Goal: Consume media (video, audio): Consume media (video, audio)

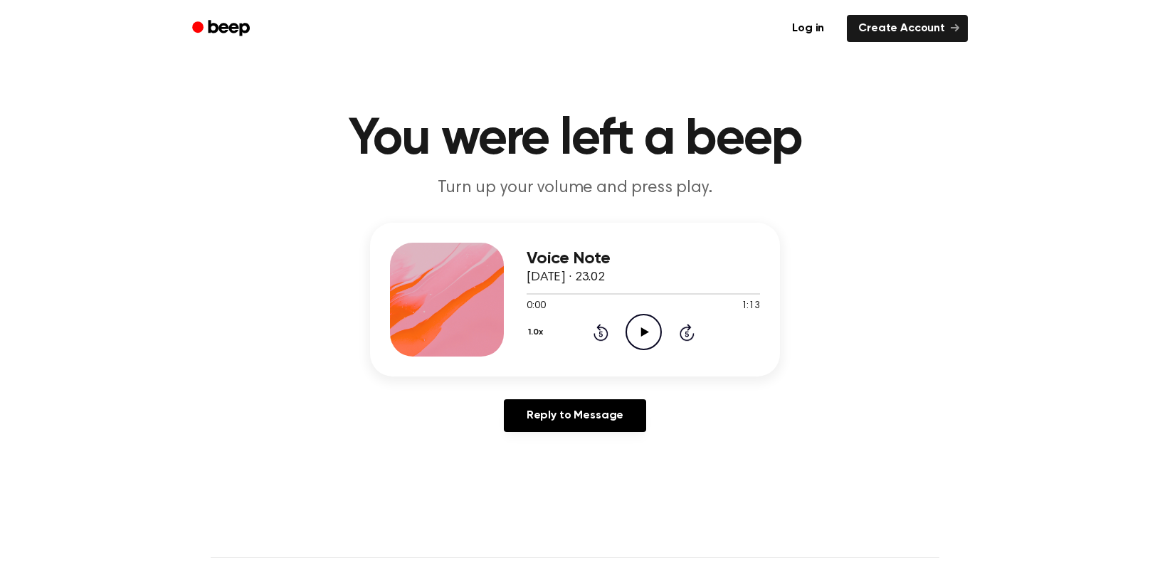
click at [643, 333] on icon at bounding box center [645, 331] width 8 height 9
click at [565, 406] on link "Reply to Message" at bounding box center [575, 415] width 142 height 33
drag, startPoint x: 644, startPoint y: 312, endPoint x: 646, endPoint y: 327, distance: 15.7
click at [646, 325] on div "Voice Note 14 September 2025 · 23.02 0:00 1:13 Your browser does not support th…" at bounding box center [643, 300] width 233 height 114
click at [646, 327] on icon "Play Audio" at bounding box center [644, 332] width 36 height 36
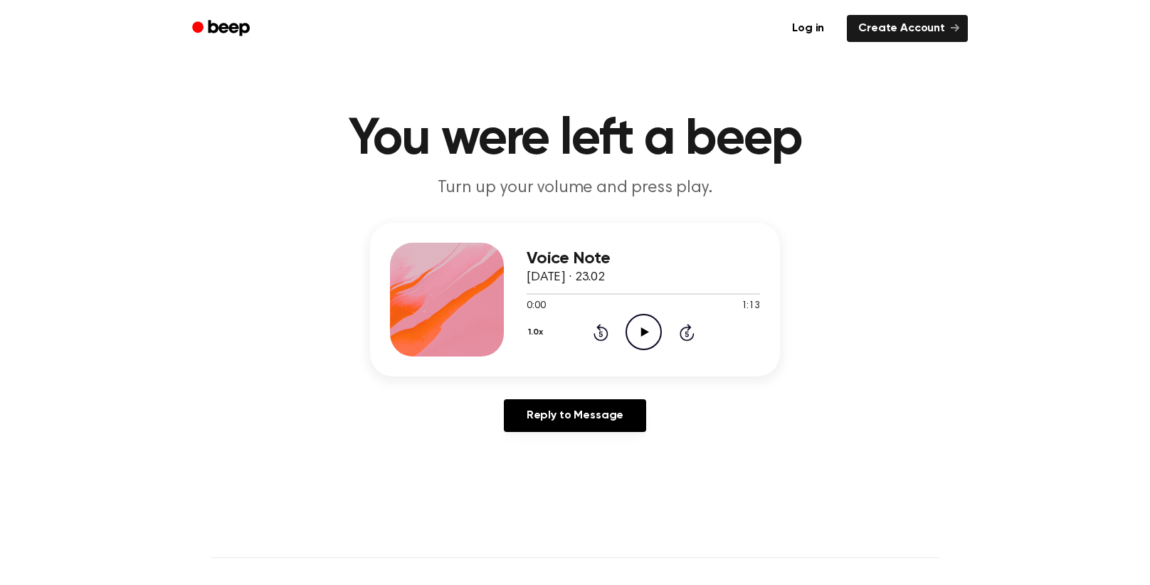
click at [643, 321] on icon "Play Audio" at bounding box center [644, 332] width 36 height 36
click at [581, 332] on div "1.0x Rewind 5 seconds Pause Audio Skip 5 seconds" at bounding box center [643, 332] width 233 height 36
click at [599, 325] on icon at bounding box center [601, 332] width 15 height 17
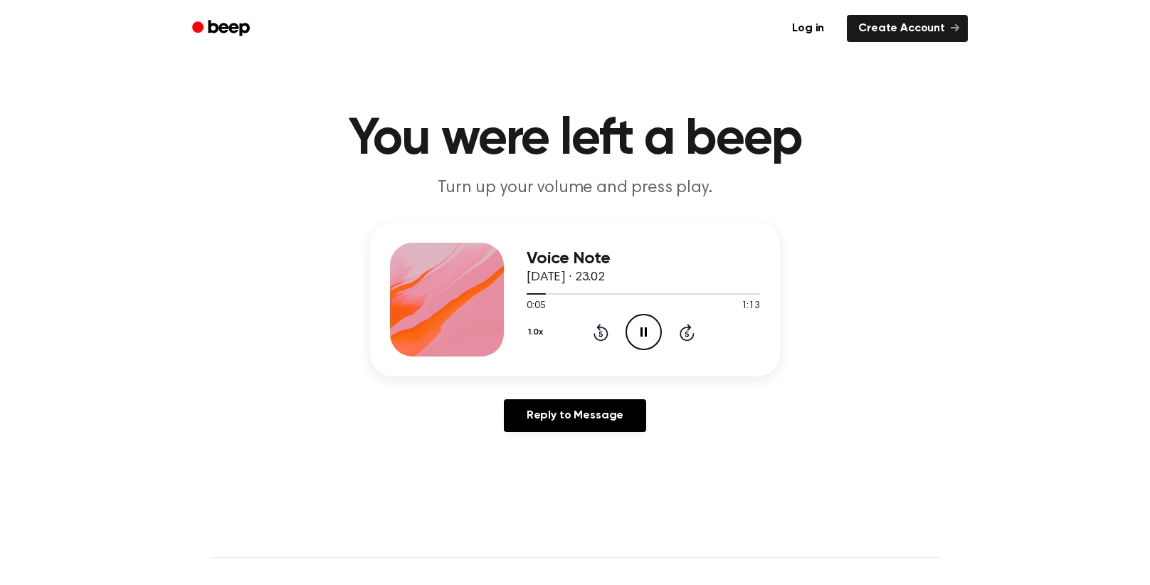
click at [599, 325] on icon at bounding box center [601, 332] width 15 height 17
click at [651, 347] on circle at bounding box center [643, 332] width 35 height 35
click at [638, 318] on icon "Play Audio" at bounding box center [644, 332] width 36 height 36
click at [652, 326] on icon "Play Audio" at bounding box center [644, 332] width 36 height 36
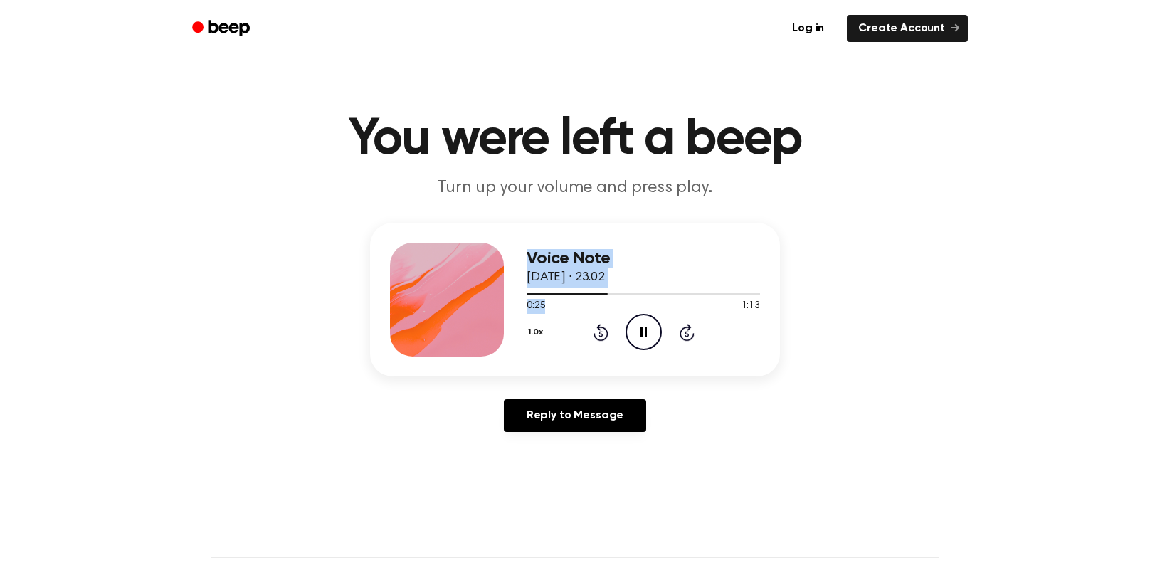
drag, startPoint x: 611, startPoint y: 299, endPoint x: 502, endPoint y: 285, distance: 109.1
click at [444, 295] on div "Voice Note [DATE] · 23.02 0:25 1:13 Your browser does not support the [object O…" at bounding box center [575, 300] width 410 height 154
click at [603, 303] on div "0:26 1:13" at bounding box center [643, 306] width 233 height 15
drag, startPoint x: 603, startPoint y: 294, endPoint x: 451, endPoint y: 307, distance: 152.1
click at [451, 307] on div "Voice Note [DATE] · 23.02 0:27 1:13 Your browser does not support the [object O…" at bounding box center [575, 300] width 410 height 154
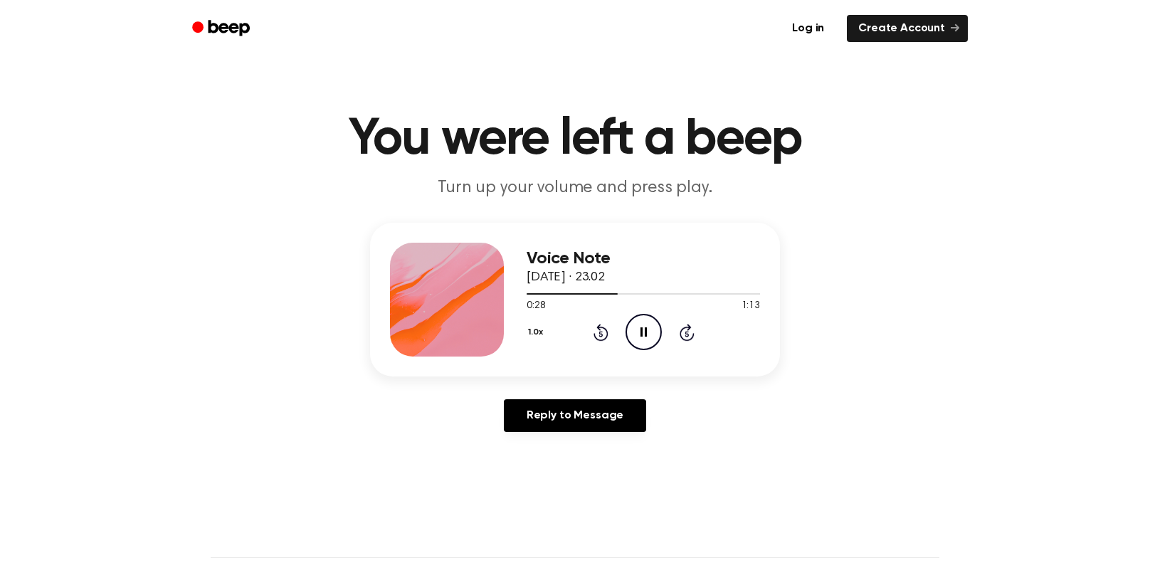
click at [656, 336] on icon "Pause Audio" at bounding box center [644, 332] width 36 height 36
click at [588, 332] on div "1.0x Rewind 5 seconds Play Audio Skip 5 seconds" at bounding box center [643, 332] width 233 height 36
click at [596, 329] on icon "Rewind 5 seconds" at bounding box center [601, 332] width 16 height 19
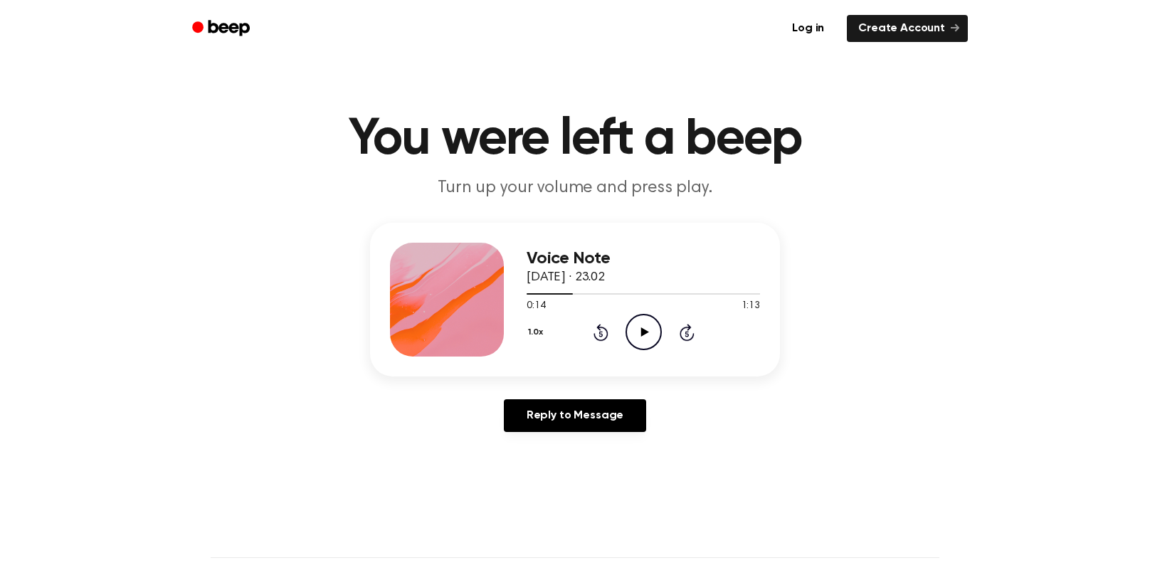
click at [596, 329] on icon "Rewind 5 seconds" at bounding box center [601, 332] width 16 height 19
click at [636, 335] on icon "Play Audio" at bounding box center [644, 332] width 36 height 36
click at [613, 344] on div "1.0x Rewind 5 seconds Pause Audio Skip 5 seconds" at bounding box center [643, 332] width 233 height 36
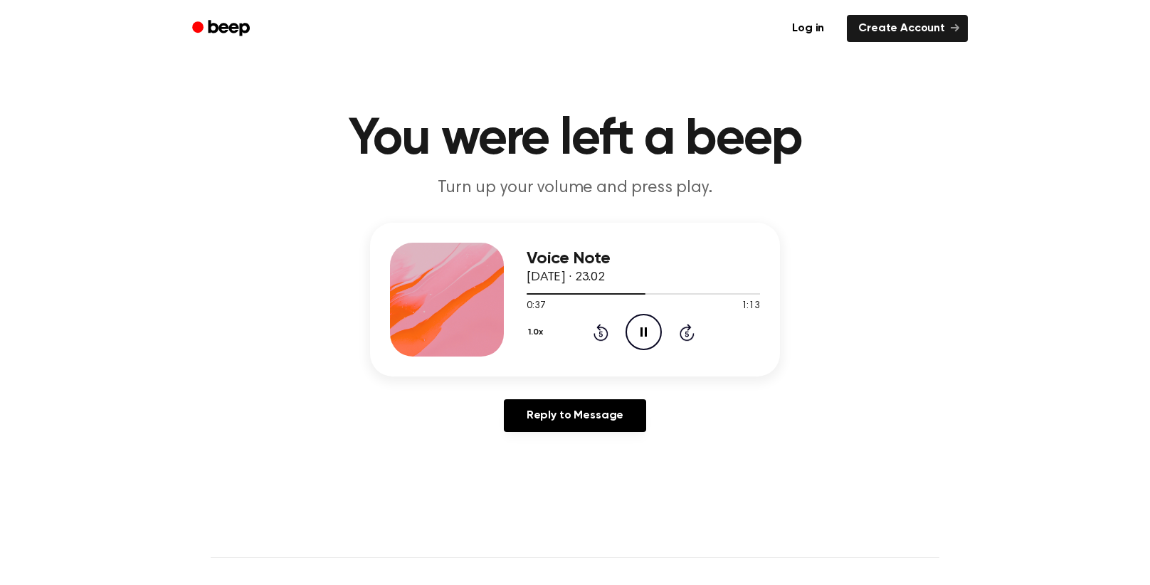
click at [609, 341] on div "1.0x Rewind 5 seconds Pause Audio Skip 5 seconds" at bounding box center [643, 332] width 233 height 36
click at [594, 336] on icon at bounding box center [601, 332] width 15 height 17
click at [594, 335] on icon at bounding box center [601, 332] width 15 height 17
click at [594, 334] on icon at bounding box center [601, 332] width 15 height 17
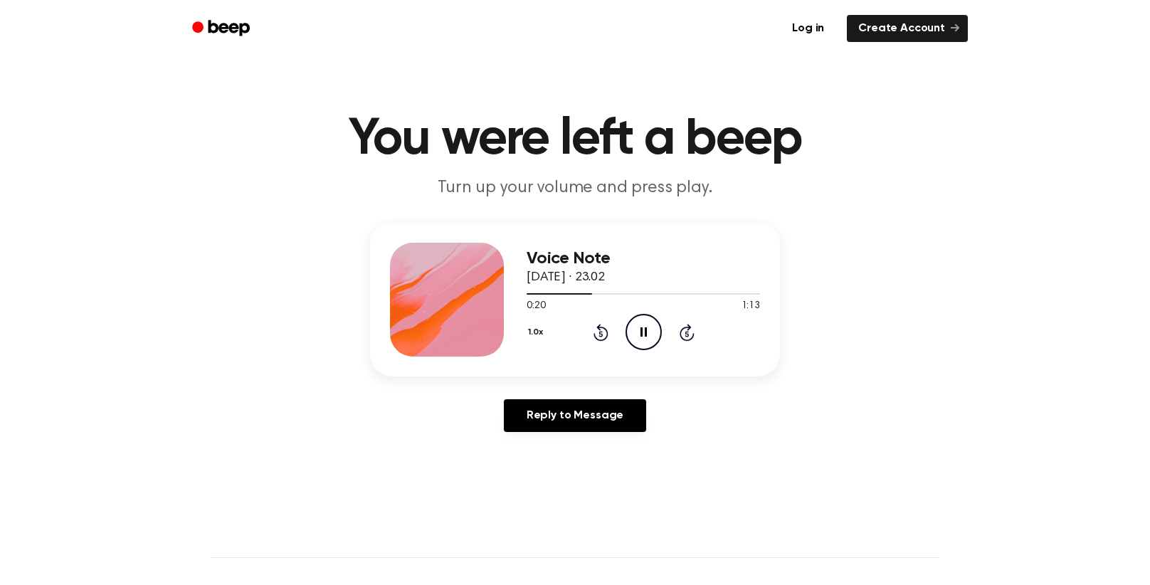
click at [594, 334] on icon at bounding box center [601, 332] width 15 height 17
click at [604, 334] on div "1.0x Rewind 5 seconds Pause Audio Skip 5 seconds" at bounding box center [643, 332] width 233 height 36
click at [604, 334] on icon "Rewind 5 seconds" at bounding box center [601, 332] width 16 height 19
click at [602, 334] on icon "Rewind 5 seconds" at bounding box center [601, 332] width 16 height 19
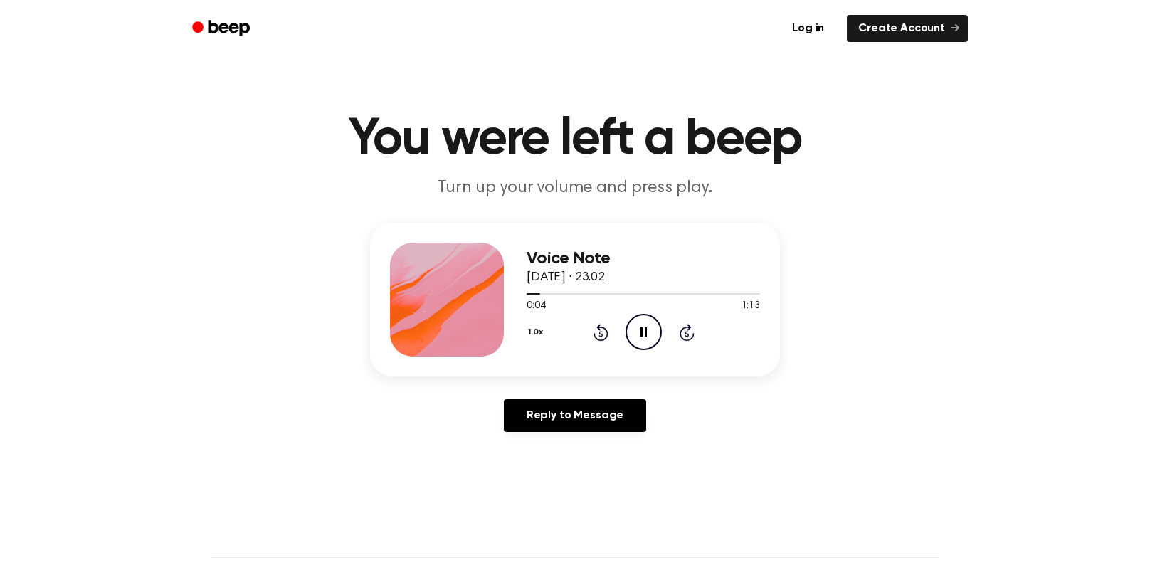
click at [603, 334] on icon "Rewind 5 seconds" at bounding box center [601, 332] width 16 height 19
click at [634, 326] on icon "Pause Audio" at bounding box center [644, 332] width 36 height 36
click at [606, 336] on icon at bounding box center [601, 332] width 15 height 17
click at [648, 312] on div "0:00 1:13" at bounding box center [643, 306] width 233 height 15
click at [646, 321] on icon "Play Audio" at bounding box center [644, 332] width 36 height 36
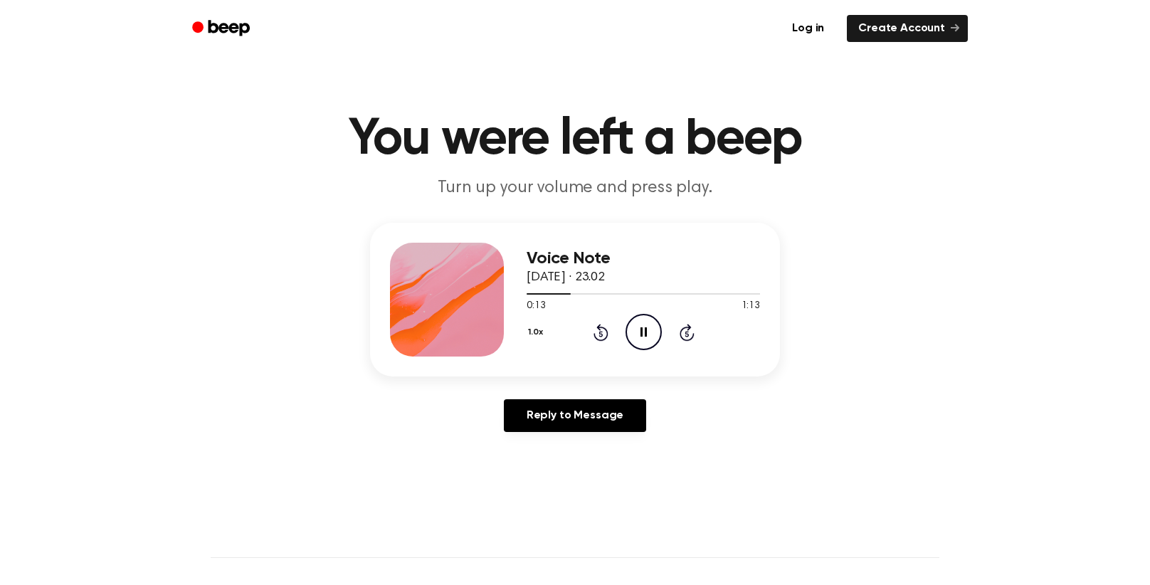
click at [606, 342] on div "1.0x Rewind 5 seconds Pause Audio Skip 5 seconds" at bounding box center [643, 332] width 233 height 36
drag, startPoint x: 581, startPoint y: 311, endPoint x: 598, endPoint y: 355, distance: 47.3
click at [582, 311] on div "0:14 1:13" at bounding box center [643, 306] width 233 height 15
click at [594, 335] on icon at bounding box center [601, 332] width 15 height 17
click at [594, 332] on icon at bounding box center [601, 332] width 15 height 17
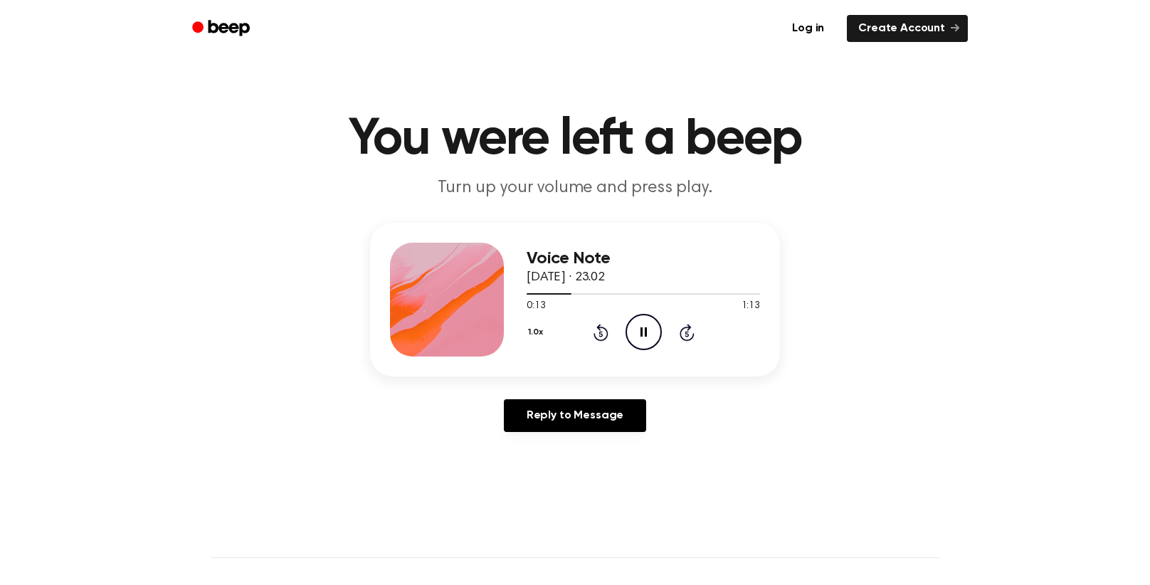
click at [594, 332] on icon at bounding box center [601, 332] width 15 height 17
click at [542, 321] on button "1.0x" at bounding box center [537, 332] width 21 height 24
click at [567, 398] on div "0.8x" at bounding box center [554, 392] width 55 height 26
click at [599, 332] on icon at bounding box center [601, 334] width 4 height 6
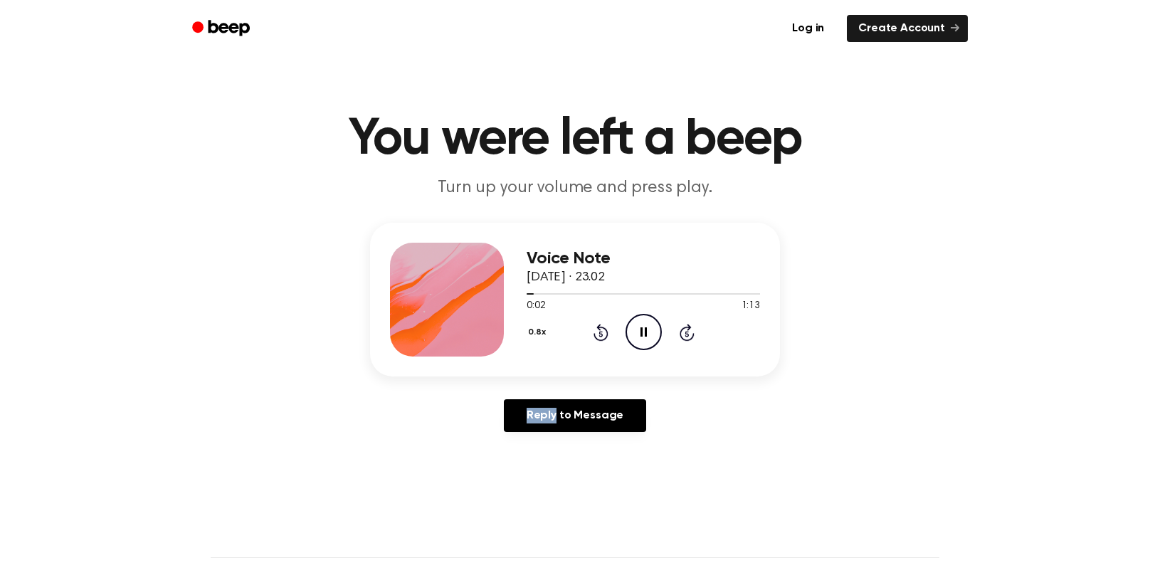
click at [599, 332] on icon at bounding box center [601, 334] width 4 height 6
click at [645, 335] on icon at bounding box center [644, 331] width 6 height 9
click at [542, 330] on button "0.8x" at bounding box center [539, 332] width 24 height 24
click at [561, 365] on div "Playback Speed" at bounding box center [554, 364] width 55 height 28
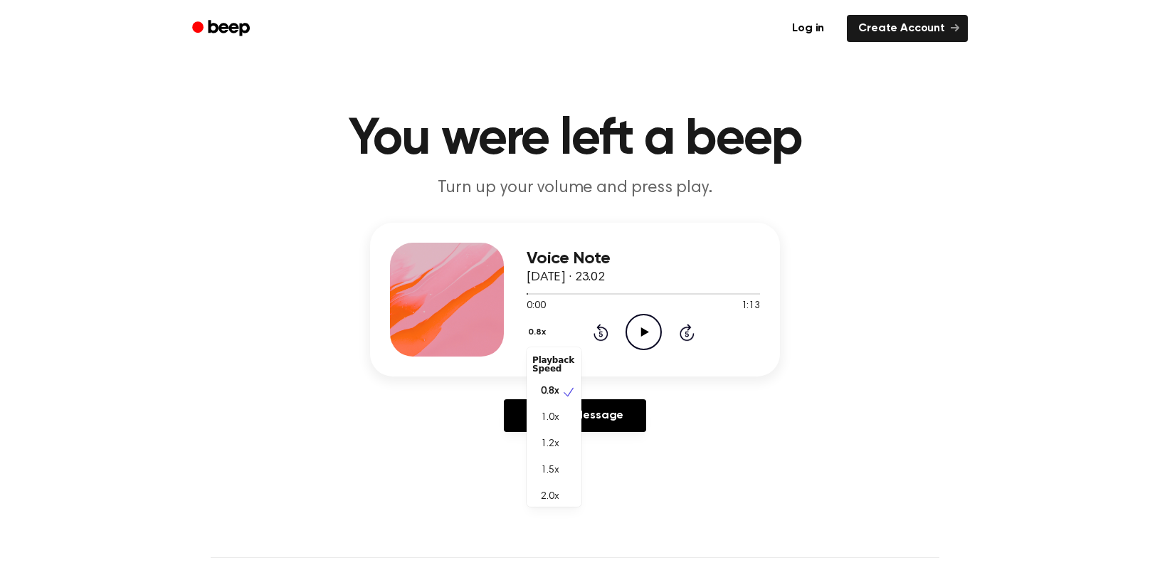
click at [641, 335] on div "0.8x Playback Speed 0.8x 1.0x 1.2x 1.5x 2.0x Rewind 5 seconds Play Audio Skip 5…" at bounding box center [643, 332] width 233 height 36
click at [641, 335] on icon at bounding box center [645, 331] width 8 height 9
click at [640, 330] on icon "Play Audio" at bounding box center [644, 332] width 36 height 36
click at [601, 331] on icon at bounding box center [601, 334] width 4 height 6
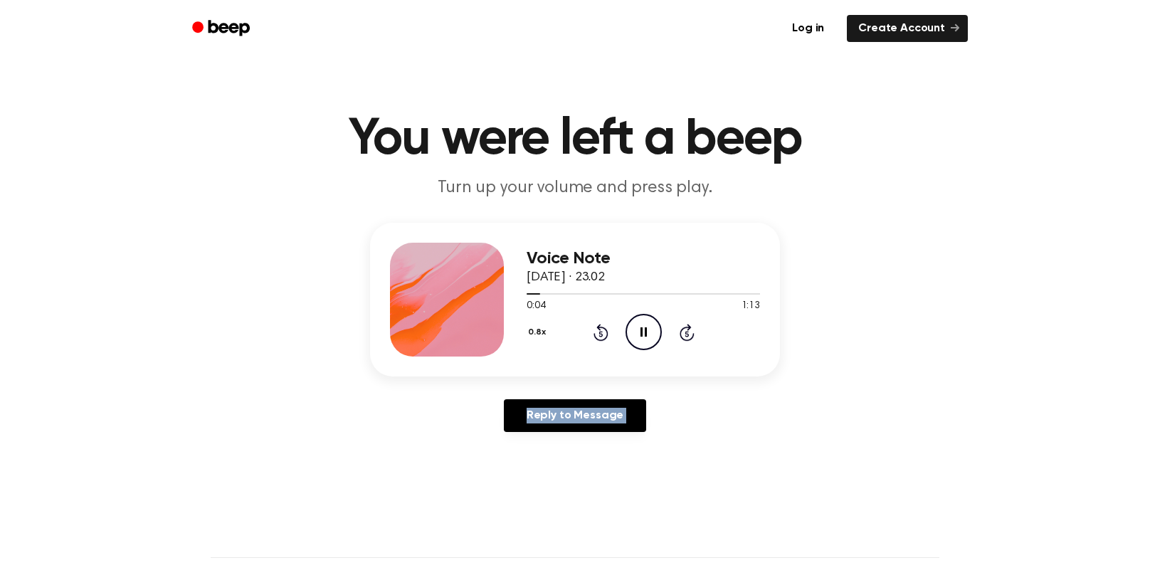
click at [601, 331] on icon at bounding box center [601, 334] width 4 height 6
click at [641, 328] on icon at bounding box center [644, 331] width 6 height 9
click at [641, 328] on icon at bounding box center [645, 331] width 8 height 9
click at [648, 340] on icon "Pause Audio" at bounding box center [644, 332] width 36 height 36
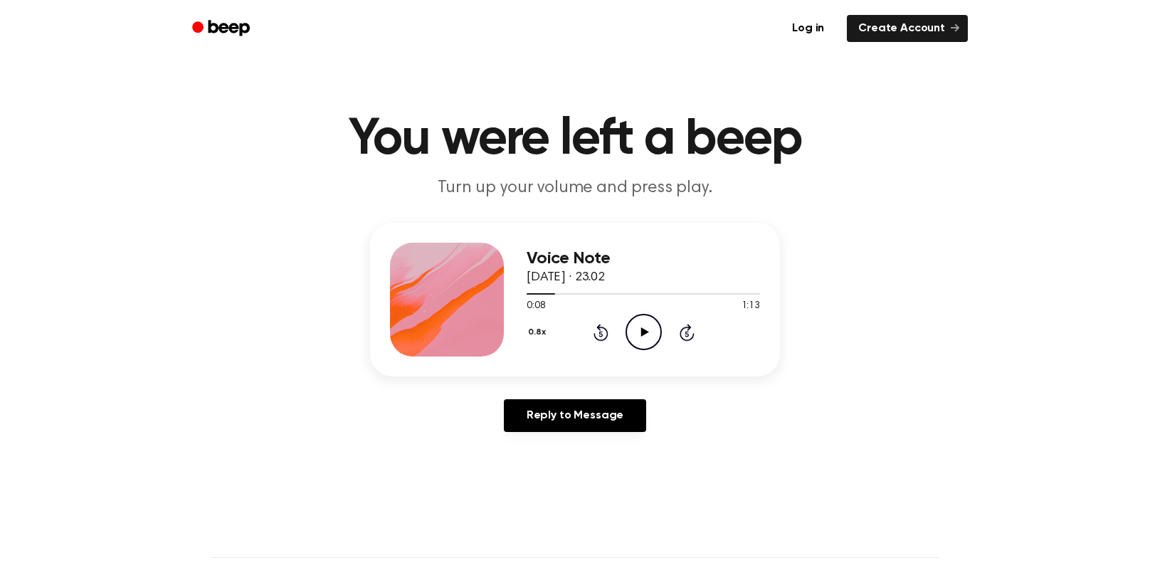
click at [641, 337] on icon "Play Audio" at bounding box center [644, 332] width 36 height 36
click at [539, 336] on button "0.8x" at bounding box center [539, 332] width 24 height 24
click at [554, 483] on span "2.0x" at bounding box center [550, 490] width 18 height 15
drag, startPoint x: 688, startPoint y: 294, endPoint x: 587, endPoint y: 279, distance: 102.2
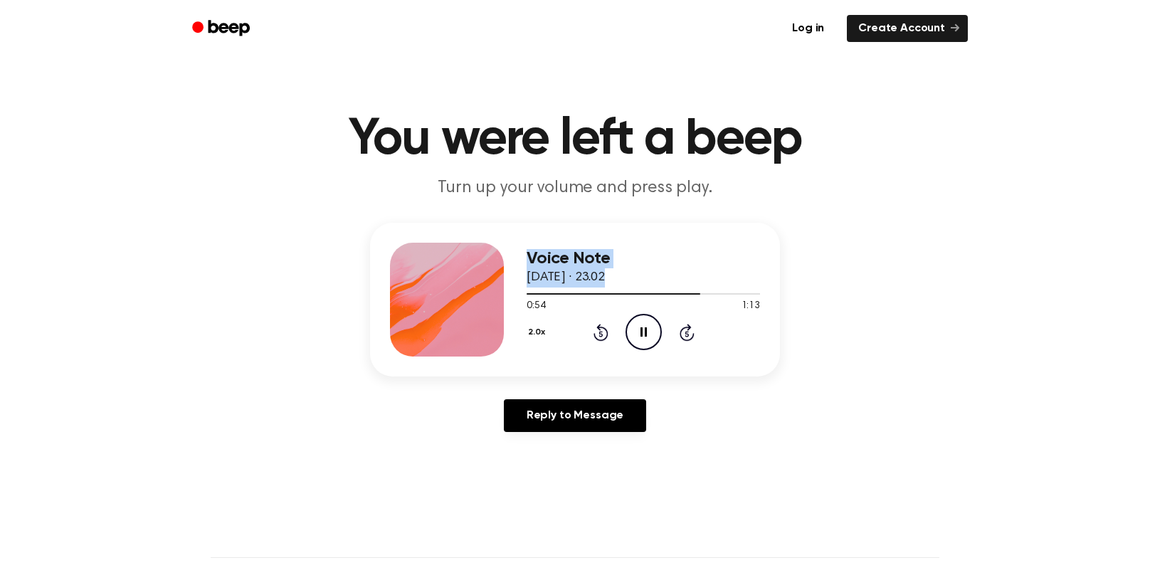
click at [536, 280] on div "Voice Note 14 September 2025 · 23.02 0:54 1:13 Your browser does not support th…" at bounding box center [643, 300] width 233 height 114
click at [707, 298] on div at bounding box center [643, 293] width 233 height 11
drag, startPoint x: 707, startPoint y: 298, endPoint x: 613, endPoint y: 285, distance: 94.9
click at [601, 289] on div at bounding box center [643, 293] width 233 height 11
drag, startPoint x: 606, startPoint y: 295, endPoint x: 541, endPoint y: 290, distance: 65.0
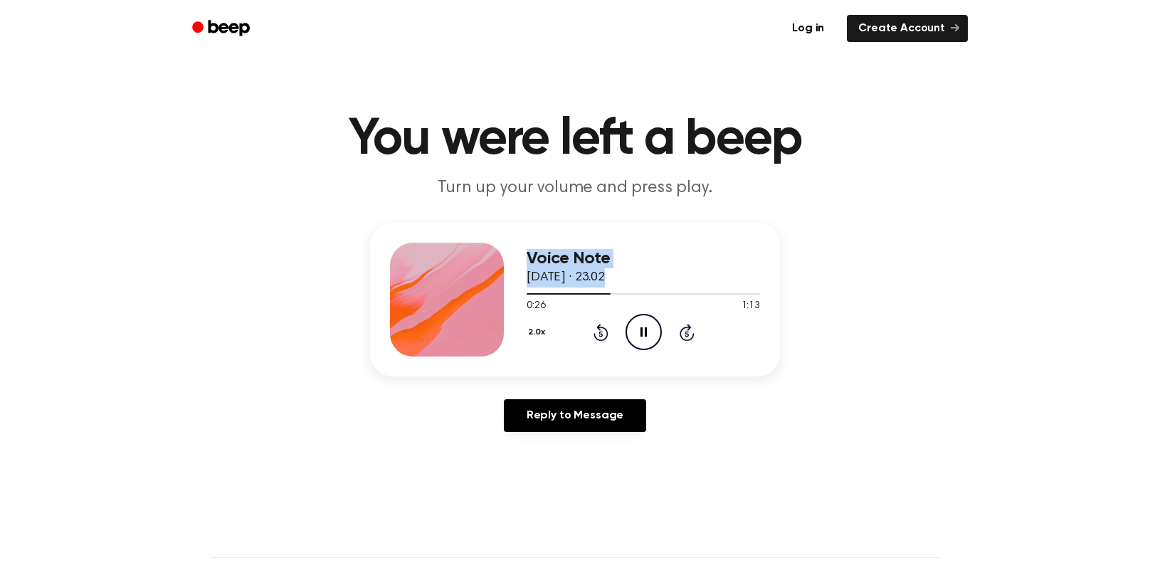
click at [530, 288] on div at bounding box center [643, 293] width 233 height 11
click at [528, 326] on button "2.0x" at bounding box center [538, 332] width 23 height 24
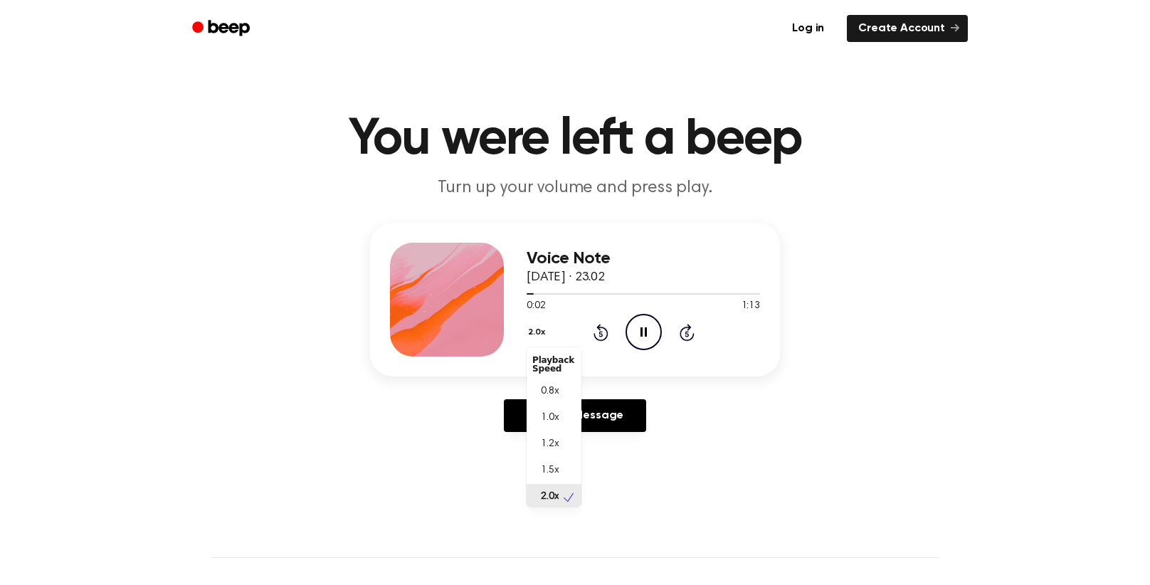
scroll to position [4, 0]
click at [556, 412] on span "1.0x" at bounding box center [550, 414] width 18 height 15
click at [537, 334] on button "1.0x" at bounding box center [537, 332] width 21 height 24
click at [562, 441] on div "1.2x" at bounding box center [554, 444] width 55 height 26
click at [525, 338] on div "Voice Note 14 September 2025 · 23.02 0:09 1:13 Your browser does not support th…" at bounding box center [575, 300] width 410 height 154
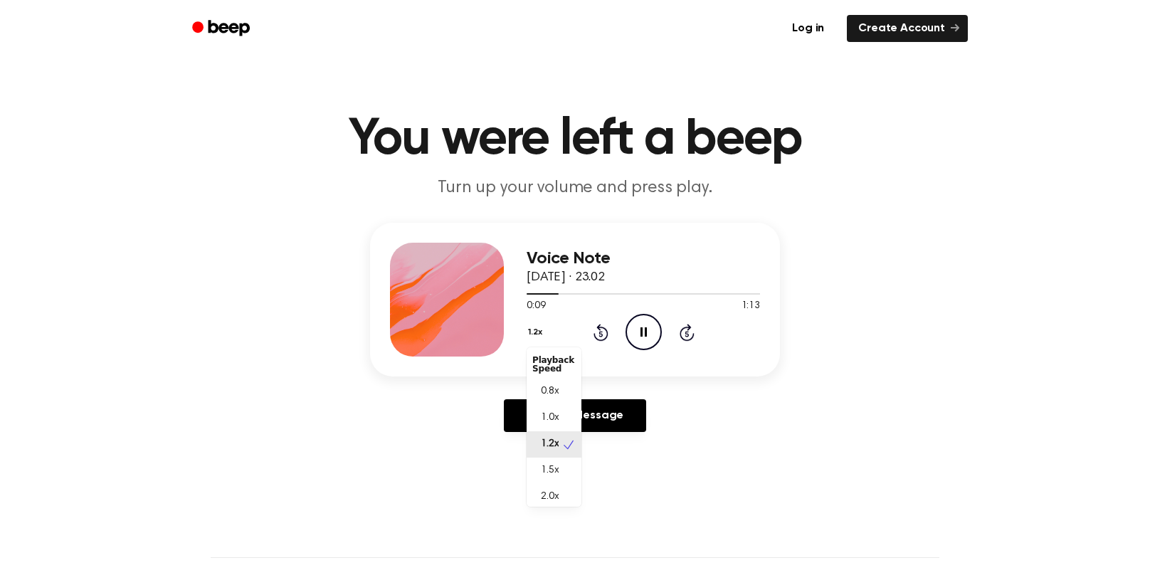
click at [529, 321] on button "1.2x" at bounding box center [537, 332] width 21 height 24
click at [552, 386] on span "0.8x" at bounding box center [550, 391] width 18 height 15
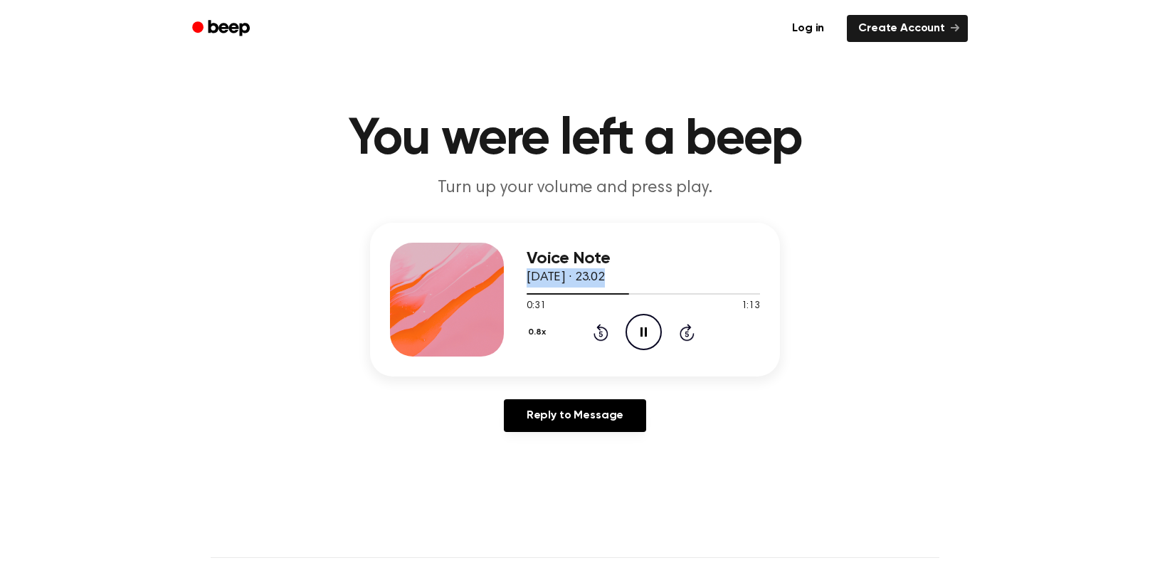
drag, startPoint x: 628, startPoint y: 298, endPoint x: 527, endPoint y: 285, distance: 101.2
click at [527, 285] on div "Voice Note 14 September 2025 · 23.02 0:31 1:13 Your browser does not support th…" at bounding box center [643, 300] width 233 height 114
click at [629, 289] on div at bounding box center [643, 293] width 233 height 11
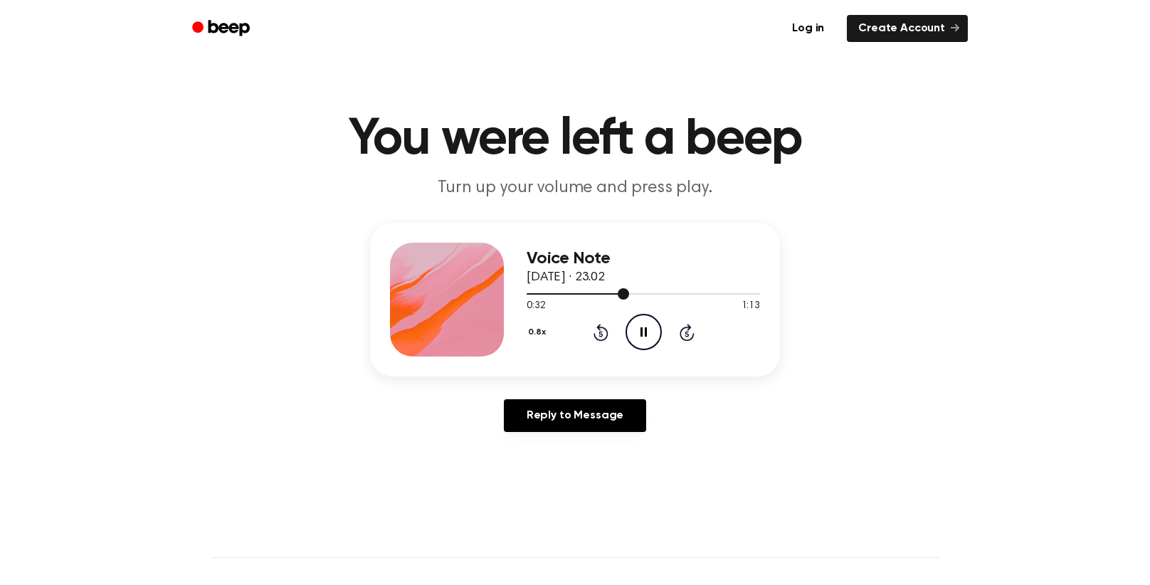
click at [629, 289] on div at bounding box center [643, 293] width 233 height 11
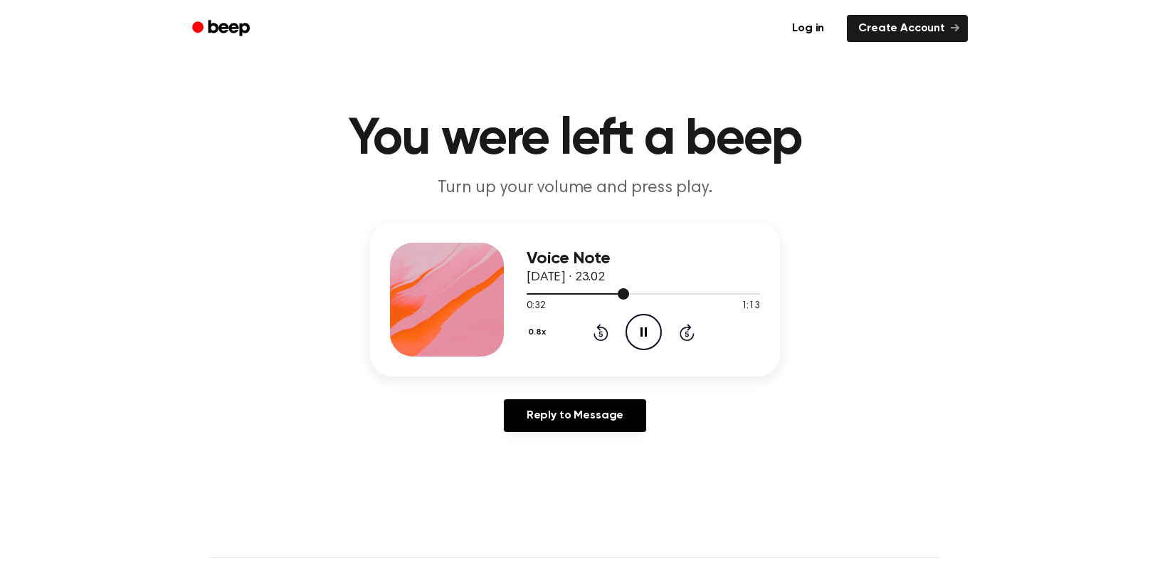
click at [629, 289] on div at bounding box center [643, 293] width 233 height 11
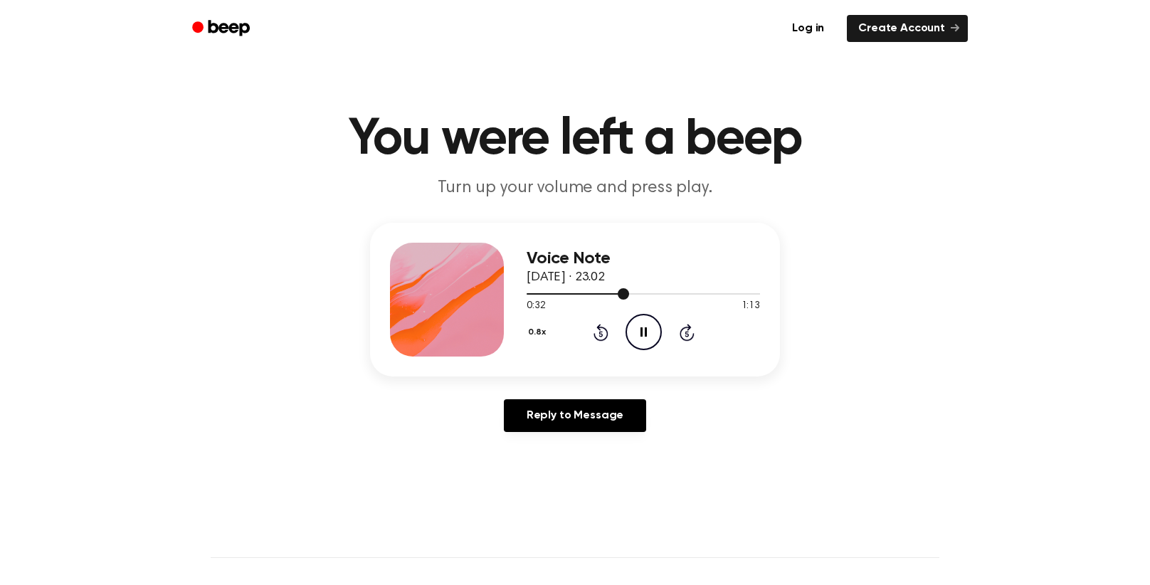
click at [628, 289] on div at bounding box center [643, 293] width 233 height 11
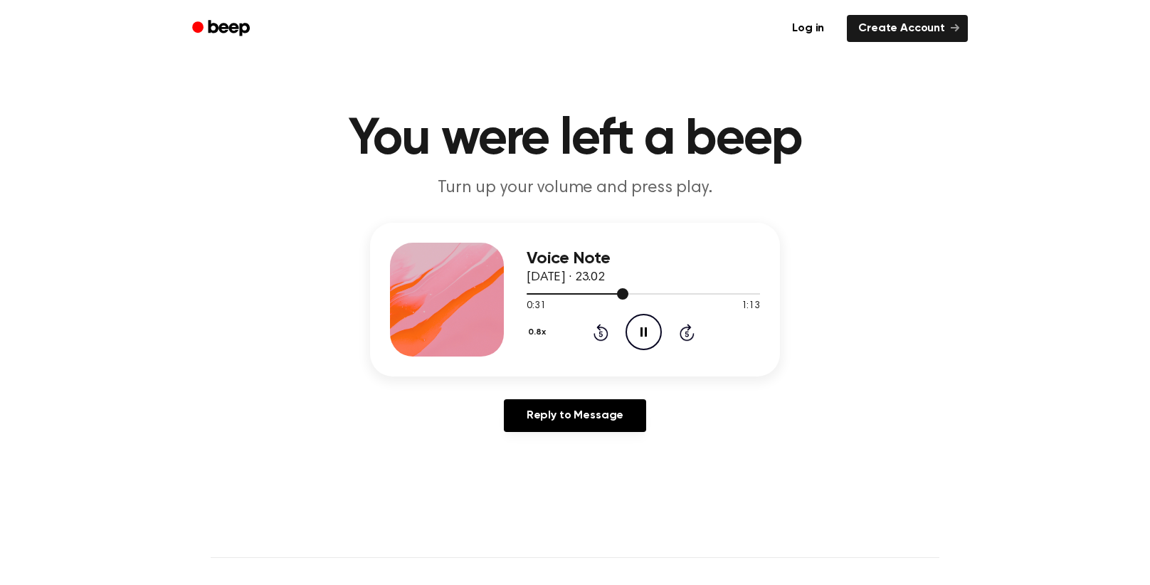
click at [628, 289] on div at bounding box center [643, 293] width 233 height 11
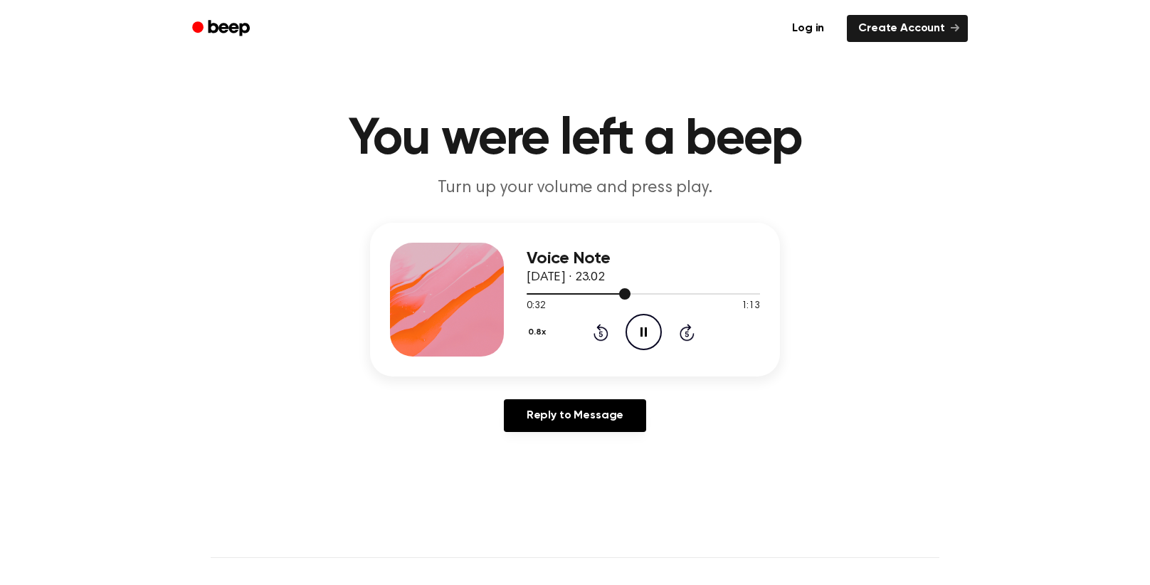
click at [628, 289] on div at bounding box center [643, 293] width 233 height 11
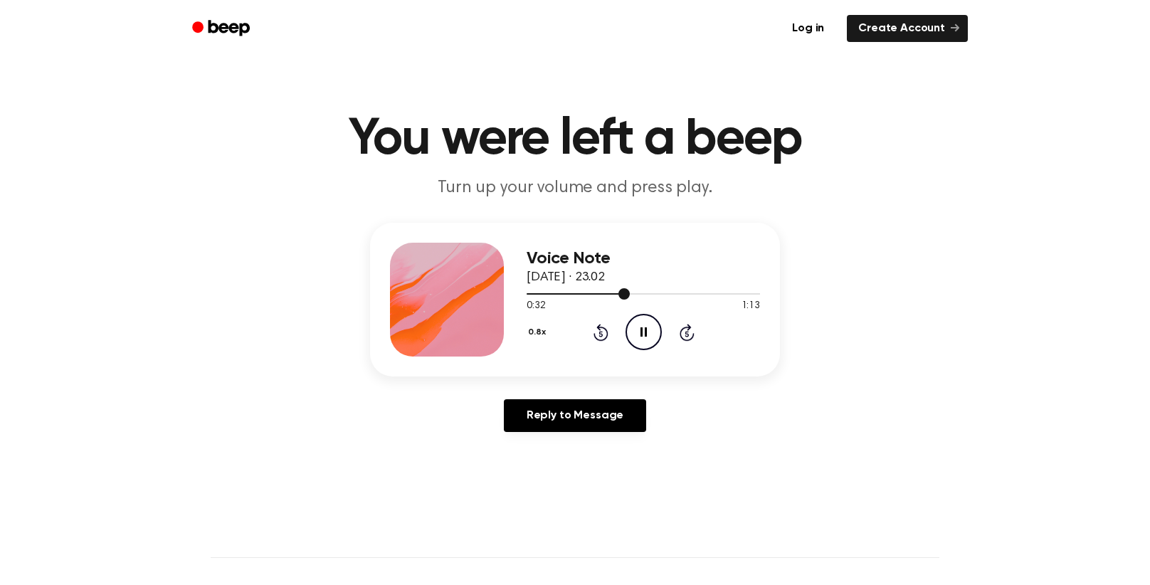
click at [628, 289] on div at bounding box center [643, 293] width 233 height 11
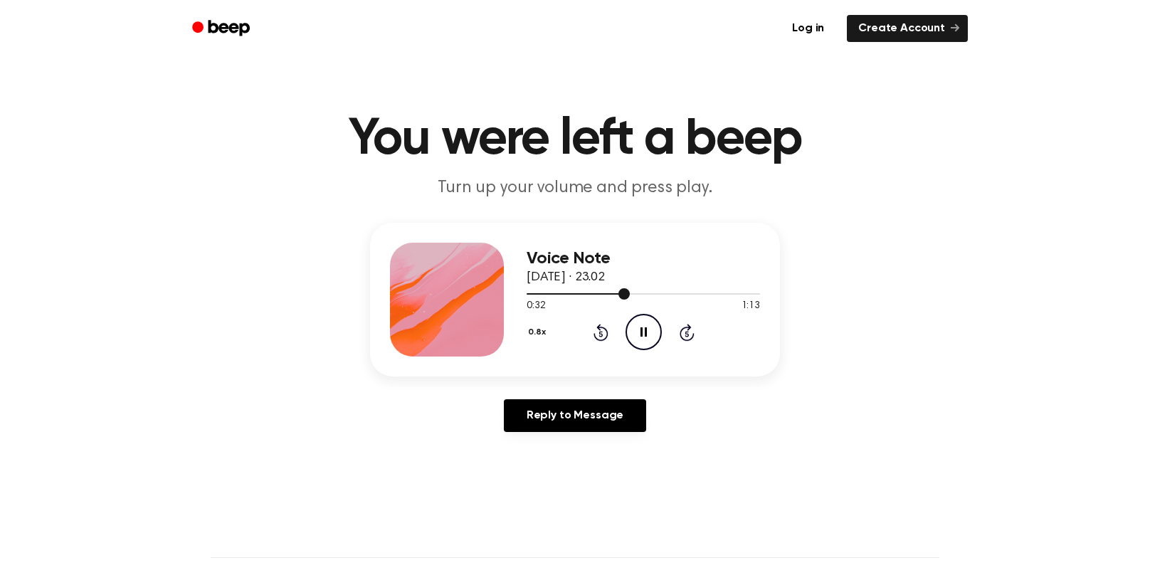
click at [628, 289] on div at bounding box center [643, 293] width 233 height 11
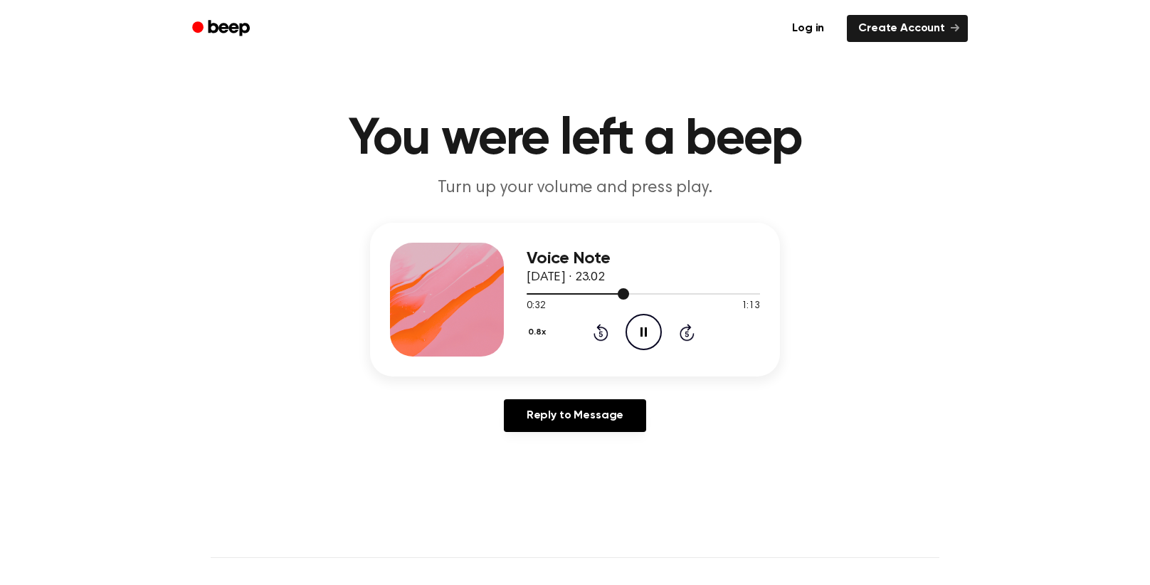
click at [628, 289] on div at bounding box center [643, 293] width 233 height 11
click at [622, 295] on span at bounding box center [624, 293] width 11 height 11
click at [625, 295] on span at bounding box center [620, 293] width 11 height 11
click at [628, 294] on div at bounding box center [643, 293] width 233 height 1
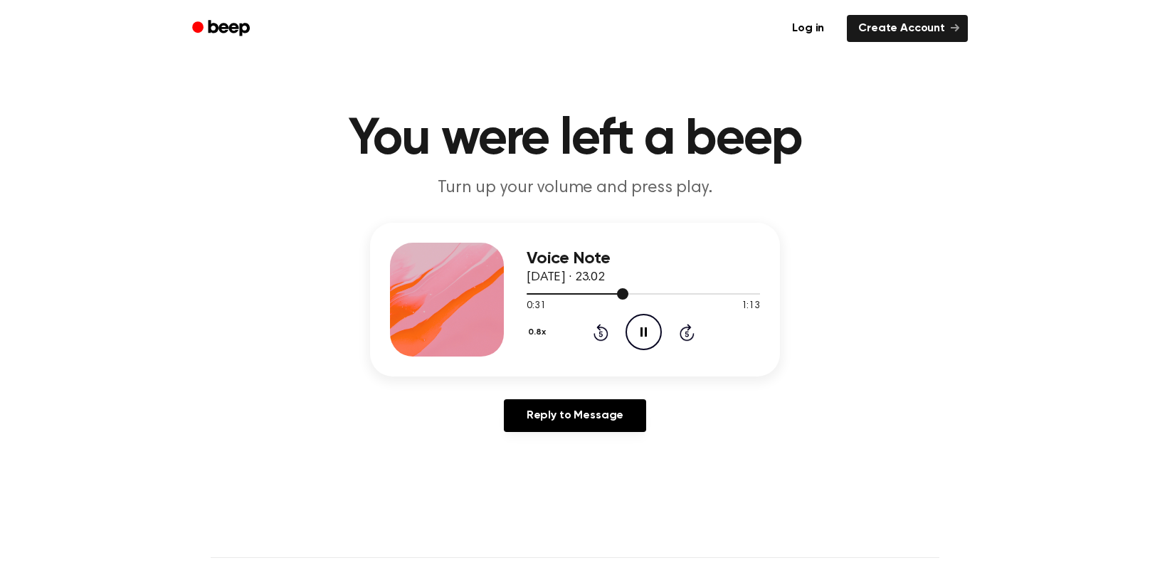
click at [637, 291] on div at bounding box center [643, 293] width 233 height 11
click at [637, 291] on span at bounding box center [632, 293] width 11 height 11
click at [624, 294] on div at bounding box center [582, 293] width 110 height 1
click at [632, 292] on div at bounding box center [643, 293] width 233 height 11
click at [632, 292] on span at bounding box center [626, 293] width 11 height 11
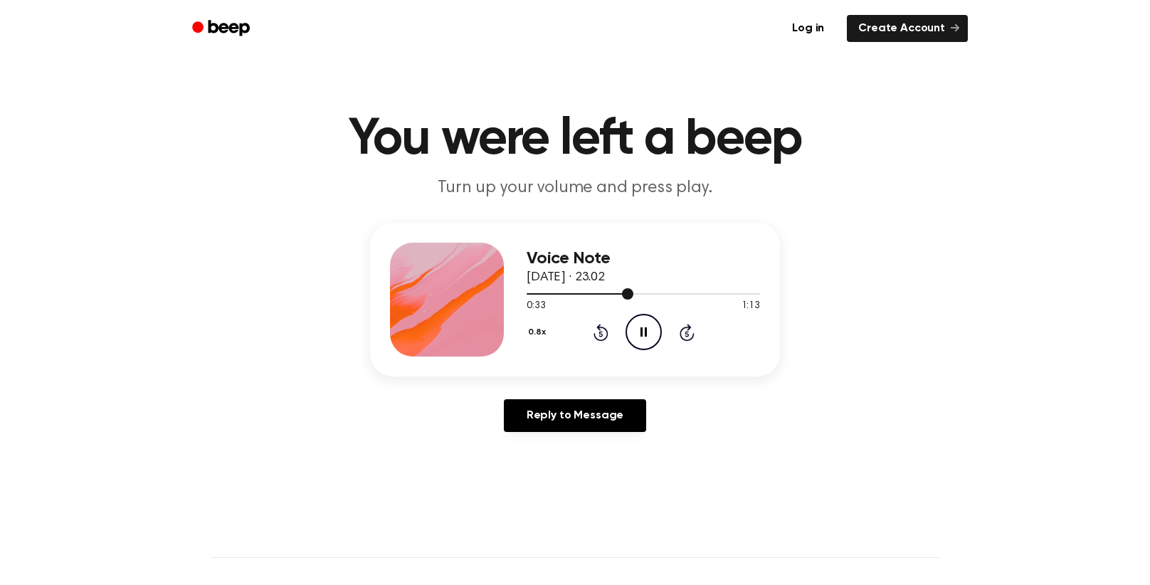
click at [628, 291] on span at bounding box center [627, 293] width 11 height 11
click at [628, 291] on span at bounding box center [622, 293] width 11 height 11
click at [628, 291] on div at bounding box center [643, 293] width 233 height 11
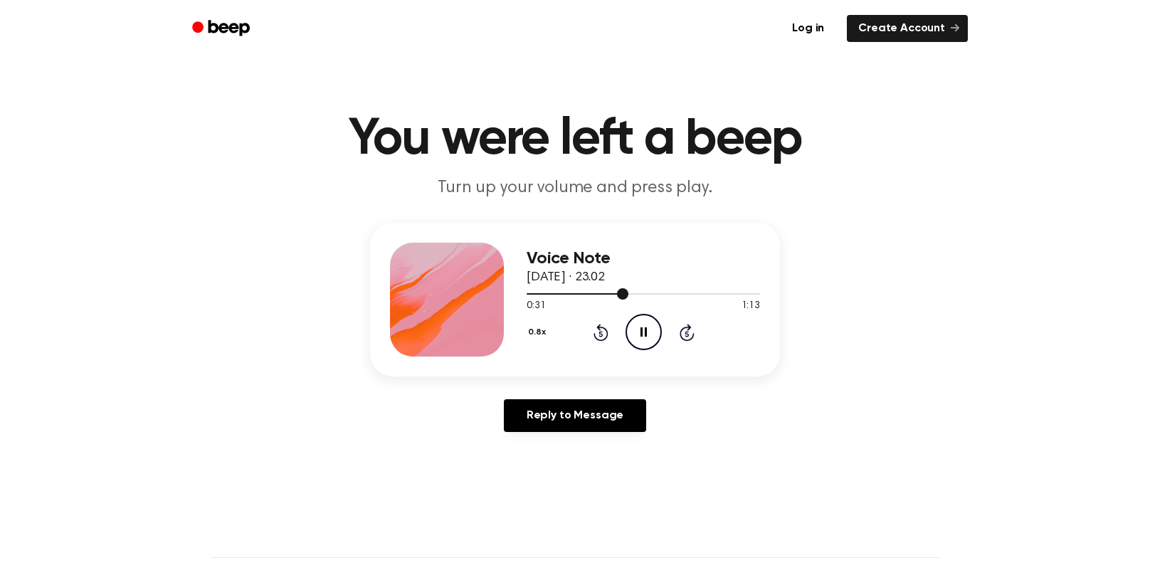
click at [628, 291] on div at bounding box center [643, 293] width 233 height 11
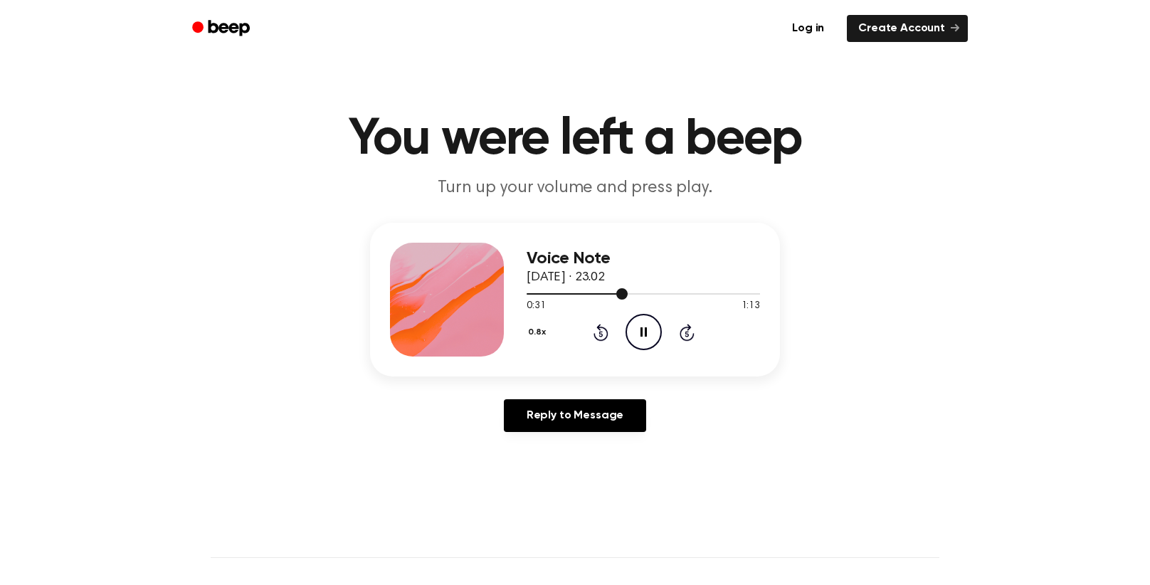
click at [628, 291] on div at bounding box center [643, 293] width 233 height 11
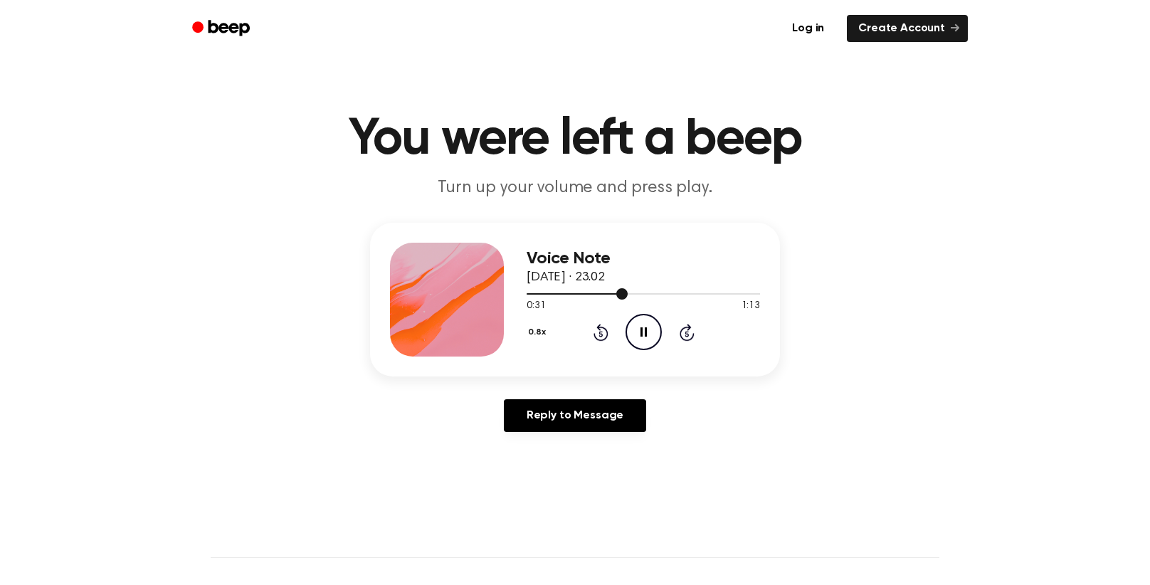
click at [628, 291] on div at bounding box center [643, 293] width 233 height 11
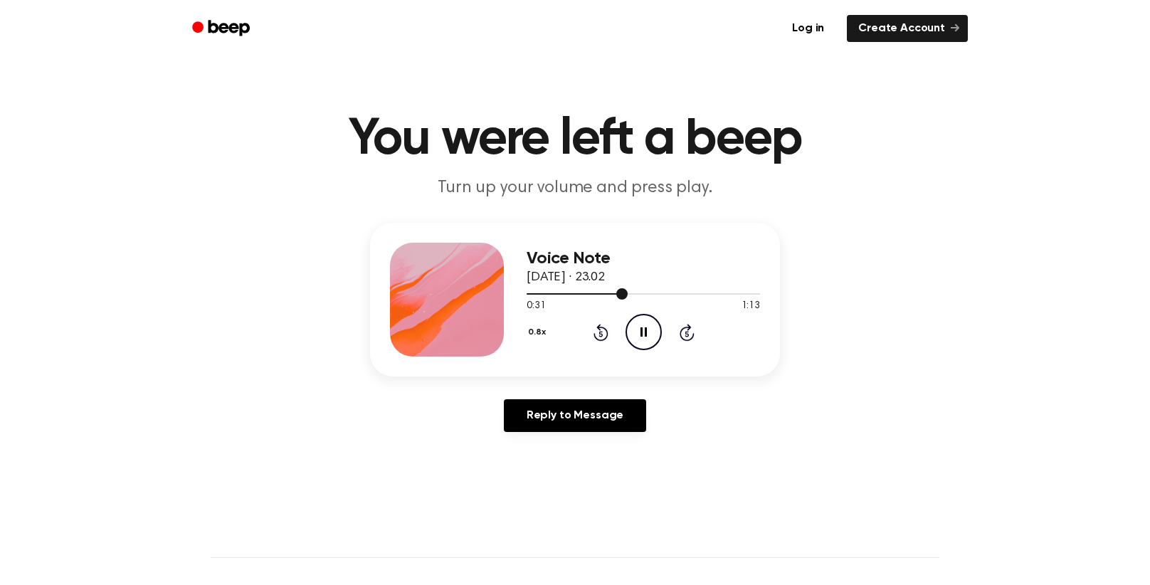
click at [628, 291] on div at bounding box center [643, 293] width 233 height 11
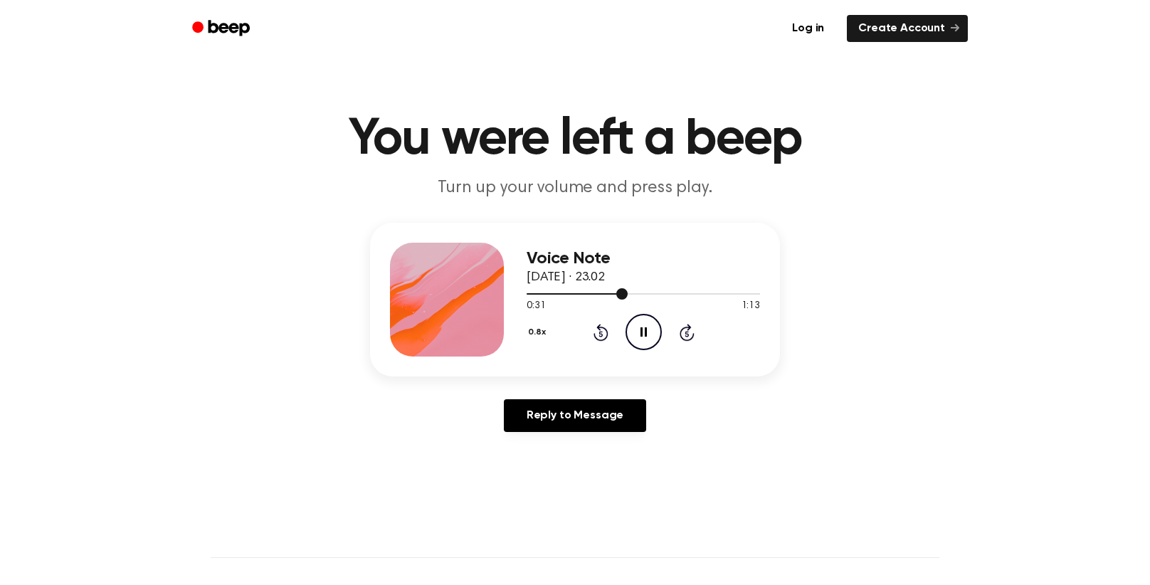
click at [628, 291] on div at bounding box center [643, 293] width 233 height 11
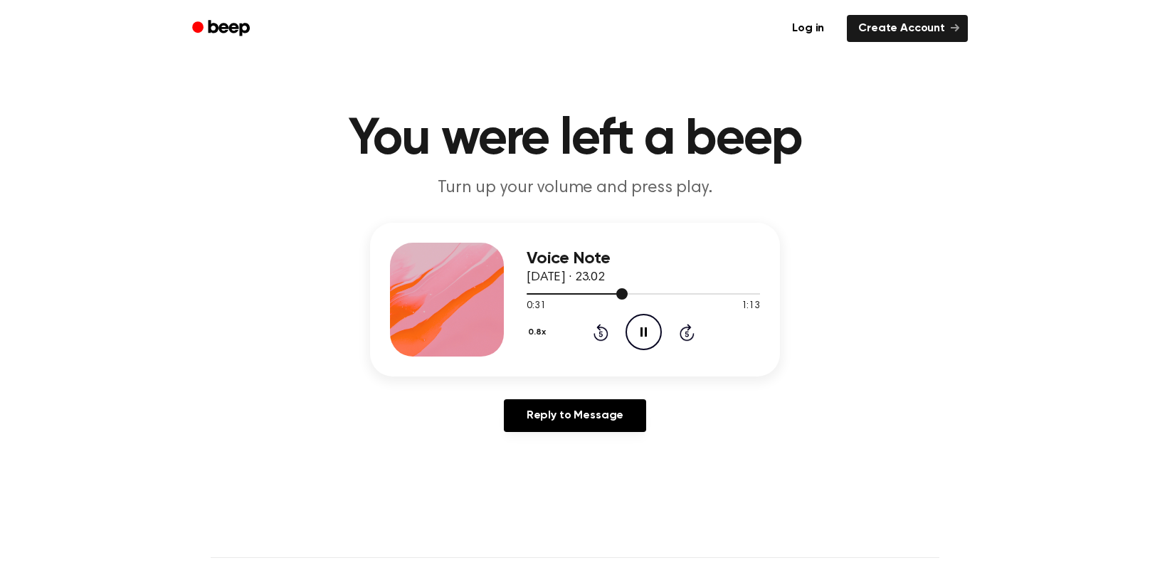
click at [628, 291] on div at bounding box center [643, 293] width 233 height 11
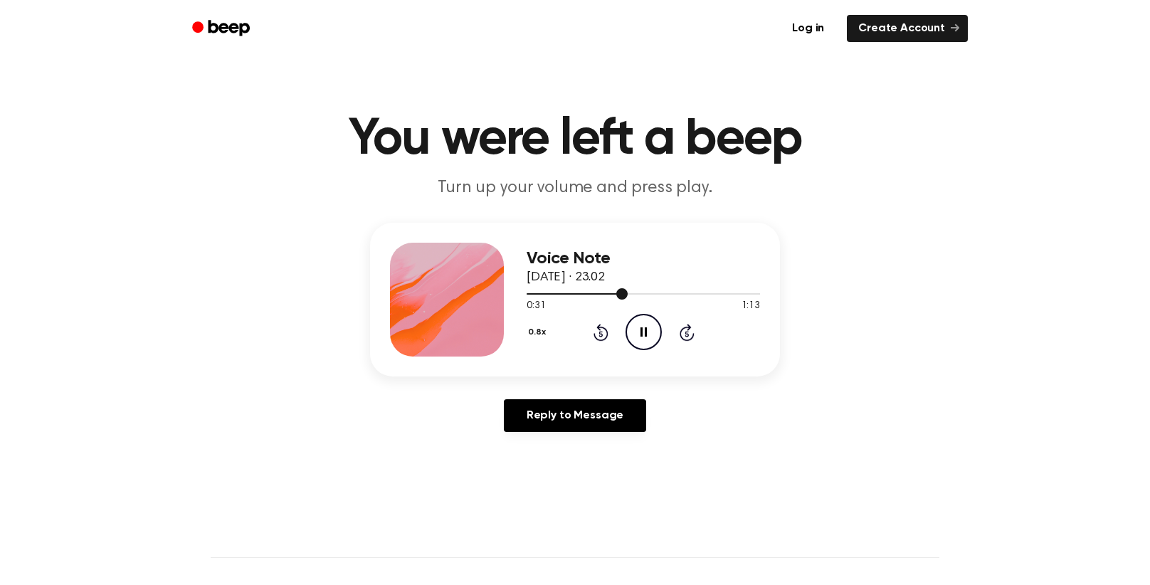
click at [628, 291] on div at bounding box center [643, 293] width 233 height 11
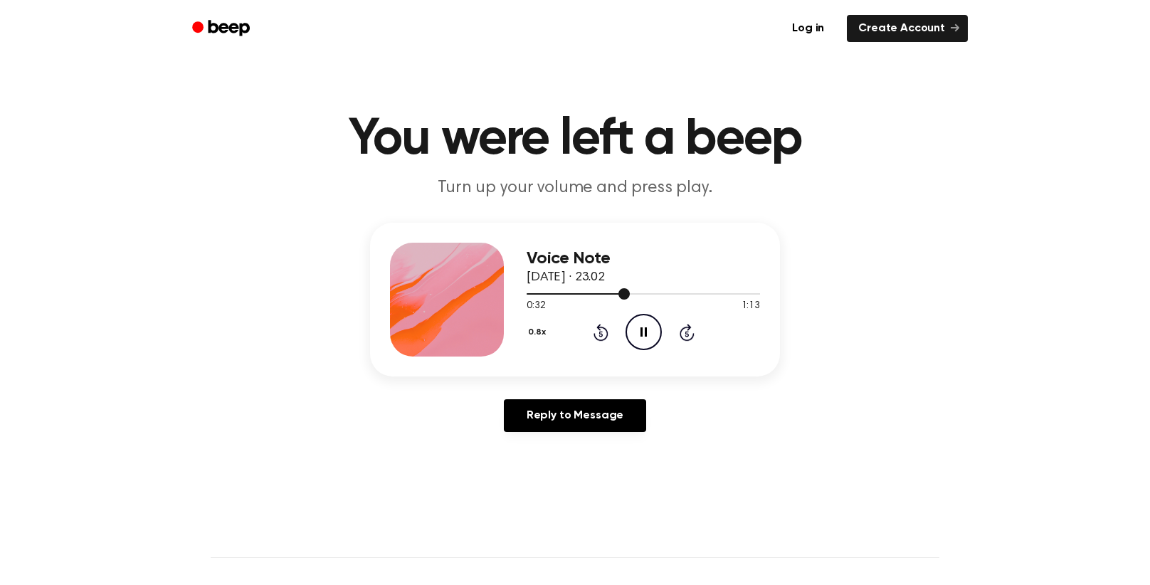
click at [628, 291] on div at bounding box center [643, 293] width 233 height 11
click at [628, 291] on span at bounding box center [623, 293] width 11 height 11
click at [628, 291] on div at bounding box center [643, 293] width 233 height 11
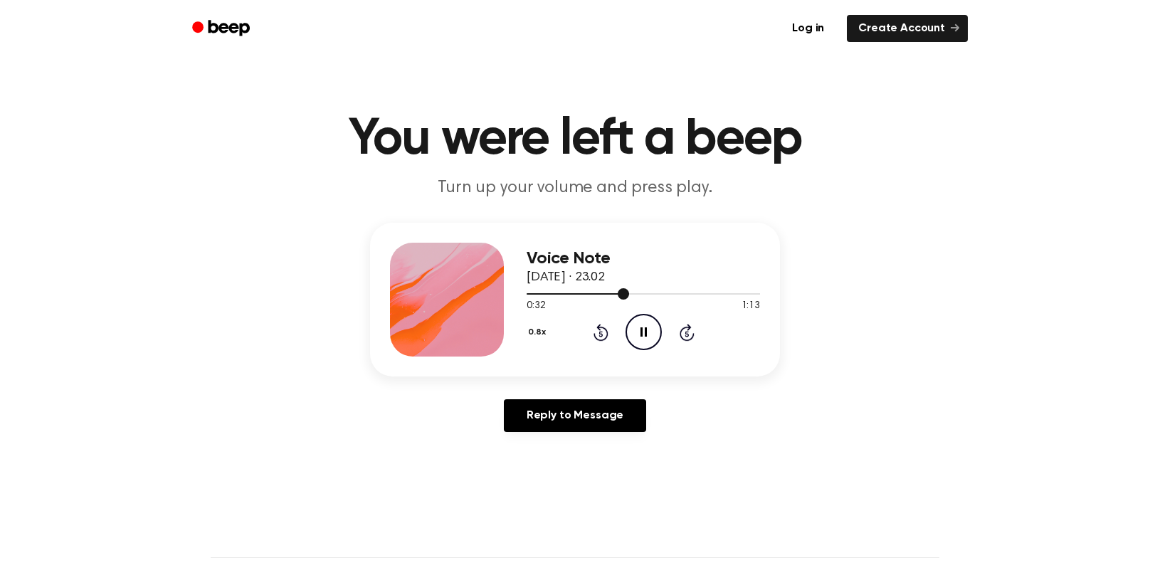
click at [628, 291] on span at bounding box center [623, 293] width 11 height 11
click at [628, 291] on div at bounding box center [643, 293] width 233 height 11
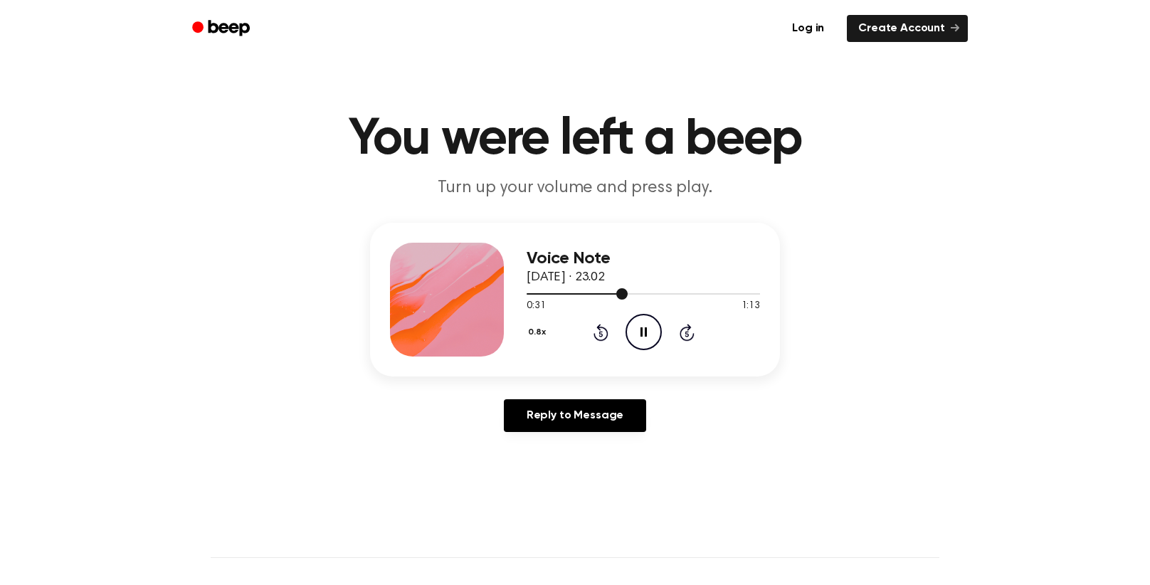
click at [628, 291] on div at bounding box center [643, 293] width 233 height 11
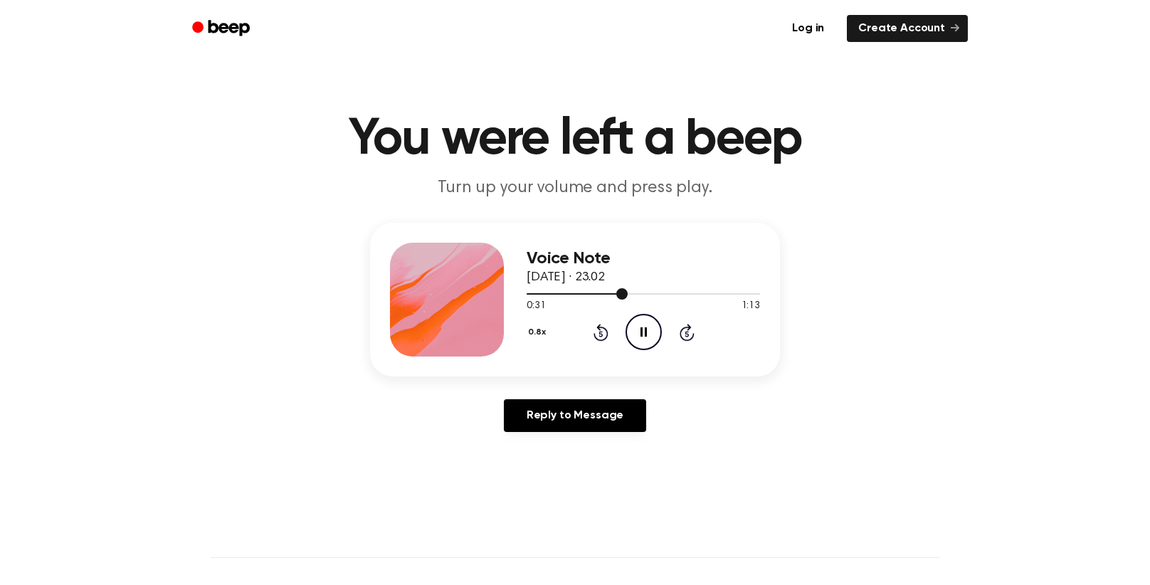
click at [628, 291] on div at bounding box center [643, 293] width 233 height 11
click at [628, 291] on span at bounding box center [623, 293] width 11 height 11
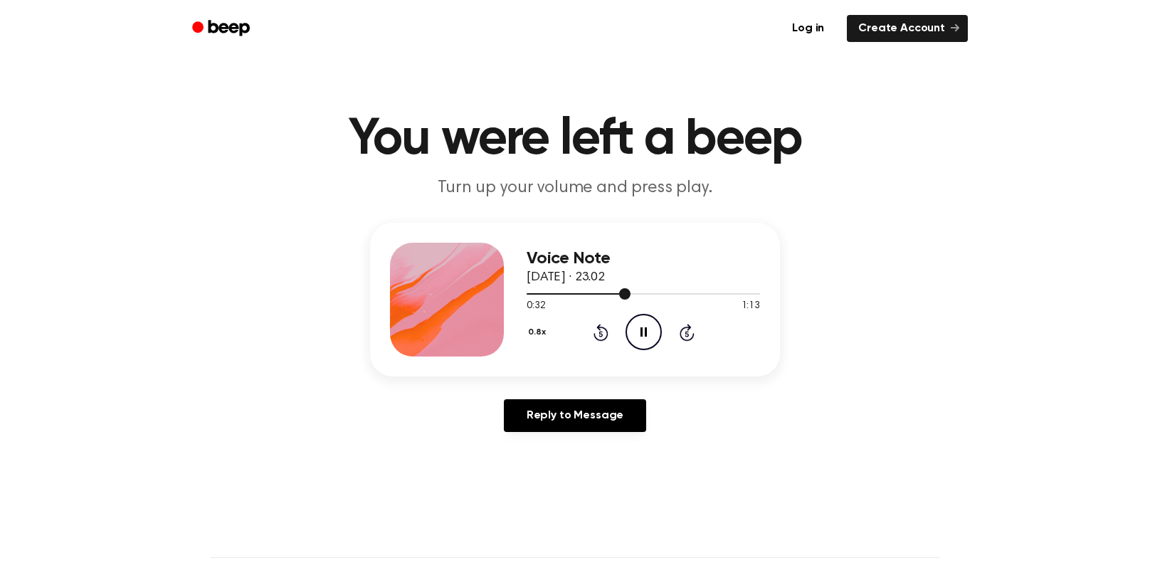
click at [627, 291] on span at bounding box center [624, 293] width 11 height 11
click at [627, 291] on span at bounding box center [622, 293] width 11 height 11
click at [627, 291] on span at bounding box center [623, 293] width 11 height 11
click at [627, 291] on span at bounding box center [624, 293] width 11 height 11
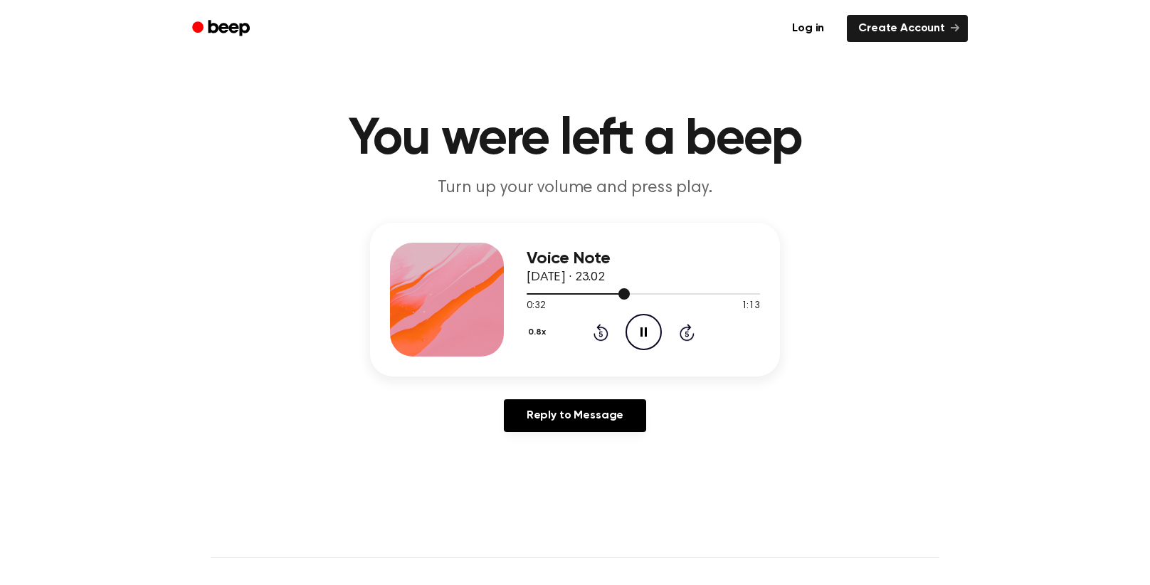
click at [627, 291] on span at bounding box center [624, 293] width 11 height 11
click at [626, 292] on span at bounding box center [623, 293] width 11 height 11
click at [626, 292] on span at bounding box center [624, 293] width 11 height 11
click at [626, 292] on div at bounding box center [643, 293] width 233 height 11
click at [632, 293] on span at bounding box center [628, 293] width 11 height 11
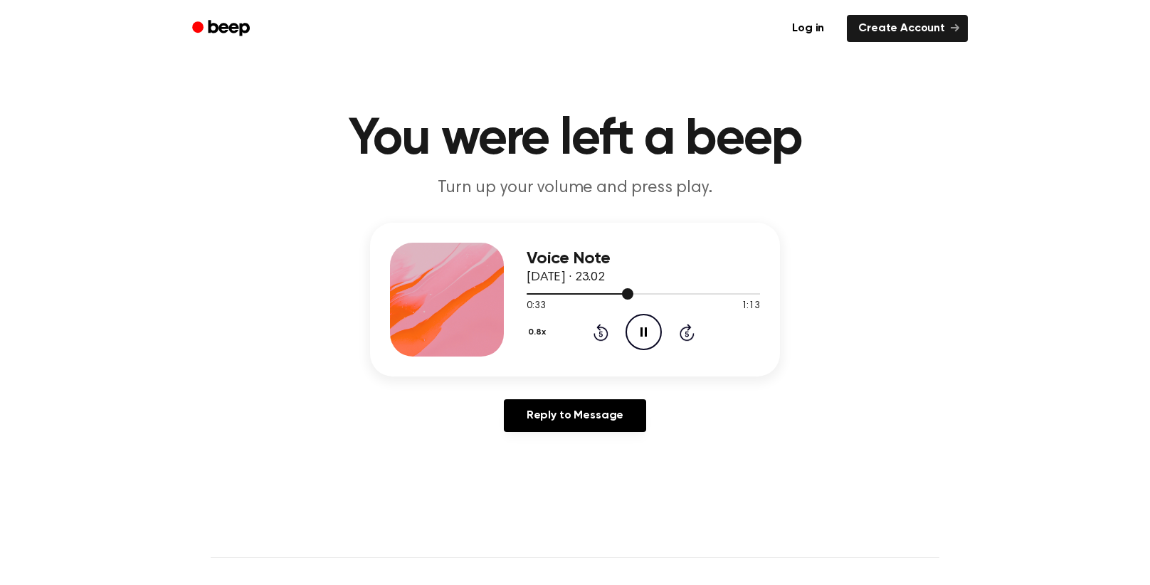
click at [632, 293] on span at bounding box center [627, 293] width 11 height 11
click at [631, 293] on span at bounding box center [627, 293] width 11 height 11
click at [631, 293] on span at bounding box center [626, 293] width 11 height 11
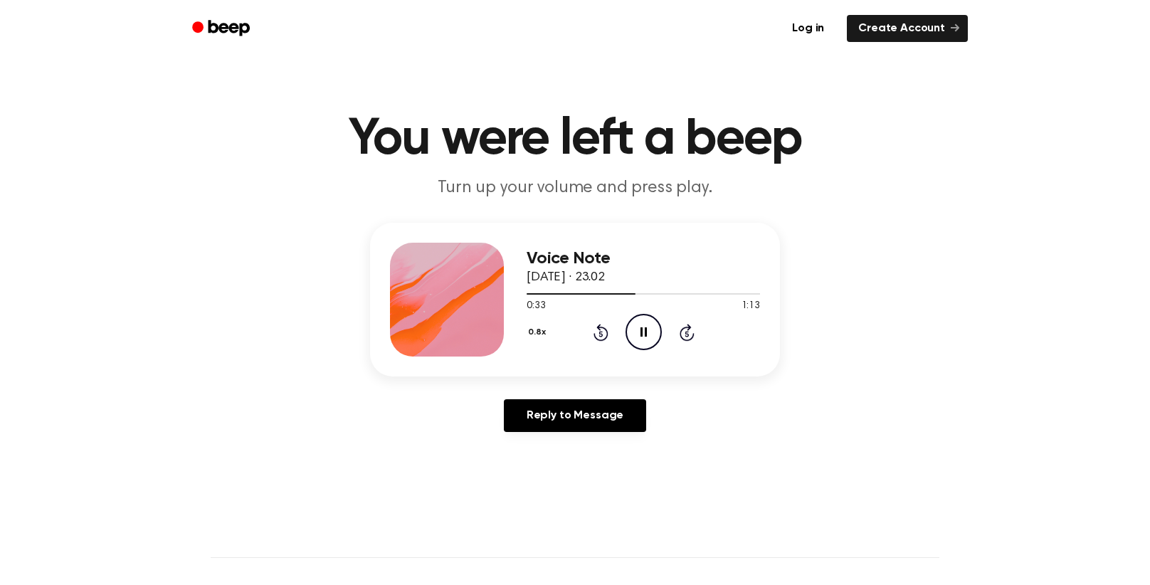
click at [638, 329] on icon "Pause Audio" at bounding box center [644, 332] width 36 height 36
click at [616, 321] on div "0.8x Rewind 5 seconds Play Audio Skip 5 seconds" at bounding box center [643, 332] width 233 height 36
click at [606, 323] on icon "Rewind 5 seconds" at bounding box center [601, 332] width 16 height 19
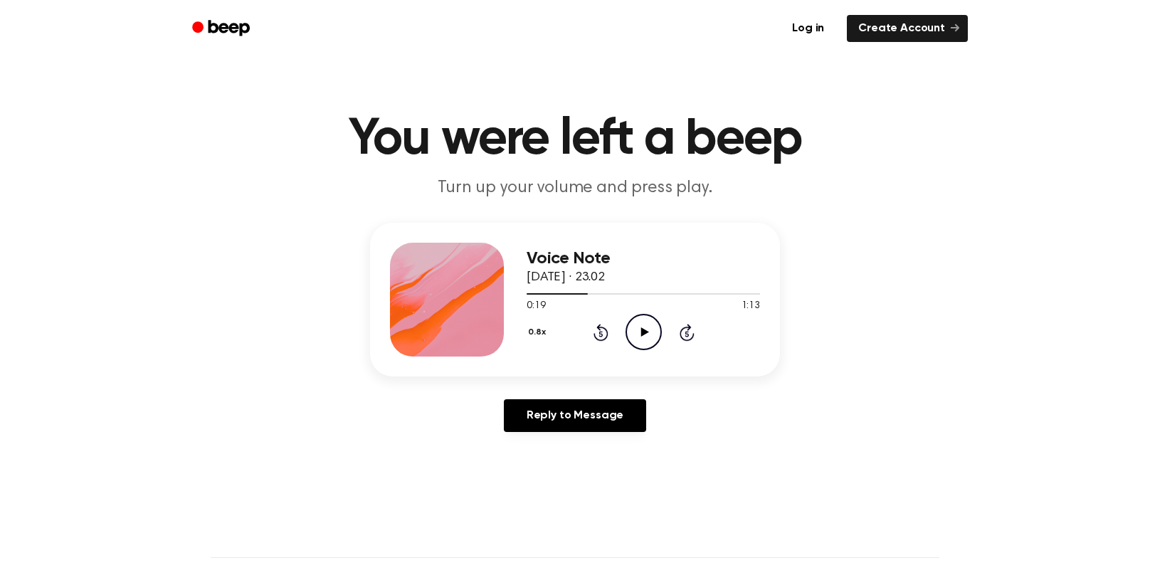
click at [606, 323] on icon "Rewind 5 seconds" at bounding box center [601, 332] width 16 height 19
click at [655, 329] on icon "Play Audio" at bounding box center [644, 332] width 36 height 36
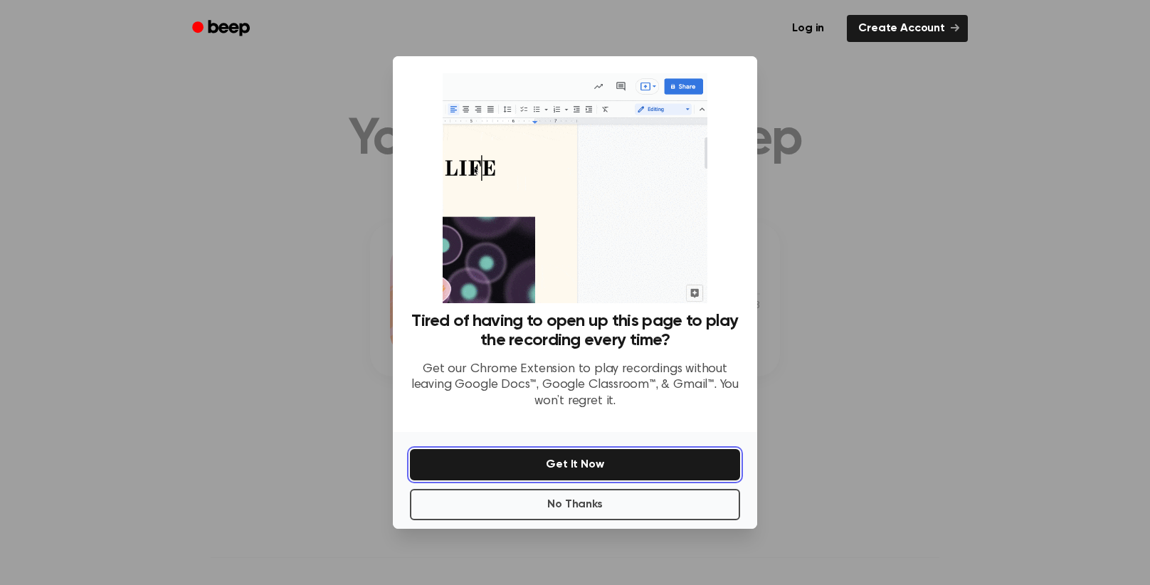
click at [635, 460] on button "Get It Now" at bounding box center [575, 464] width 330 height 31
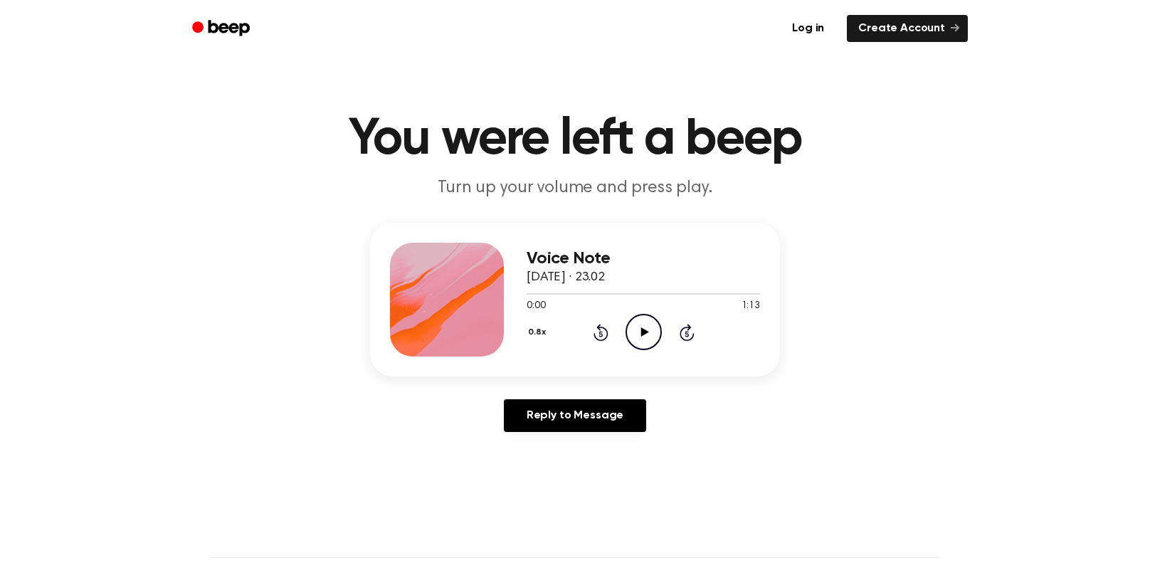
click at [654, 327] on icon "Play Audio" at bounding box center [644, 332] width 36 height 36
click at [643, 342] on icon "Play Audio" at bounding box center [644, 332] width 36 height 36
drag, startPoint x: 567, startPoint y: 293, endPoint x: 523, endPoint y: 277, distance: 46.8
click at [523, 277] on div "Voice Note 14 September 2025 · 23.02 0:13 1:13 Your browser does not support th…" at bounding box center [575, 300] width 410 height 154
click at [573, 286] on div "Voice Note 14 September 2025 · 23.02" at bounding box center [643, 268] width 233 height 38
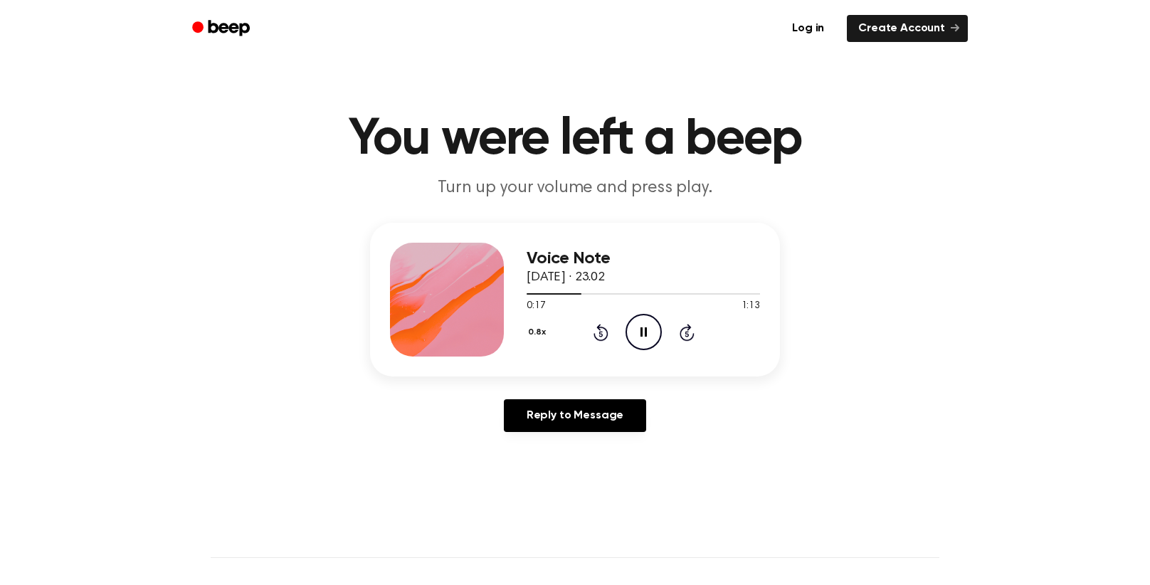
click at [631, 335] on icon "Pause Audio" at bounding box center [644, 332] width 36 height 36
click at [593, 326] on icon "Rewind 5 seconds" at bounding box center [601, 332] width 16 height 19
click at [623, 325] on div "0.8x Rewind 5 seconds Play Audio Skip 5 seconds" at bounding box center [643, 332] width 233 height 36
click at [634, 327] on icon "Play Audio" at bounding box center [644, 332] width 36 height 36
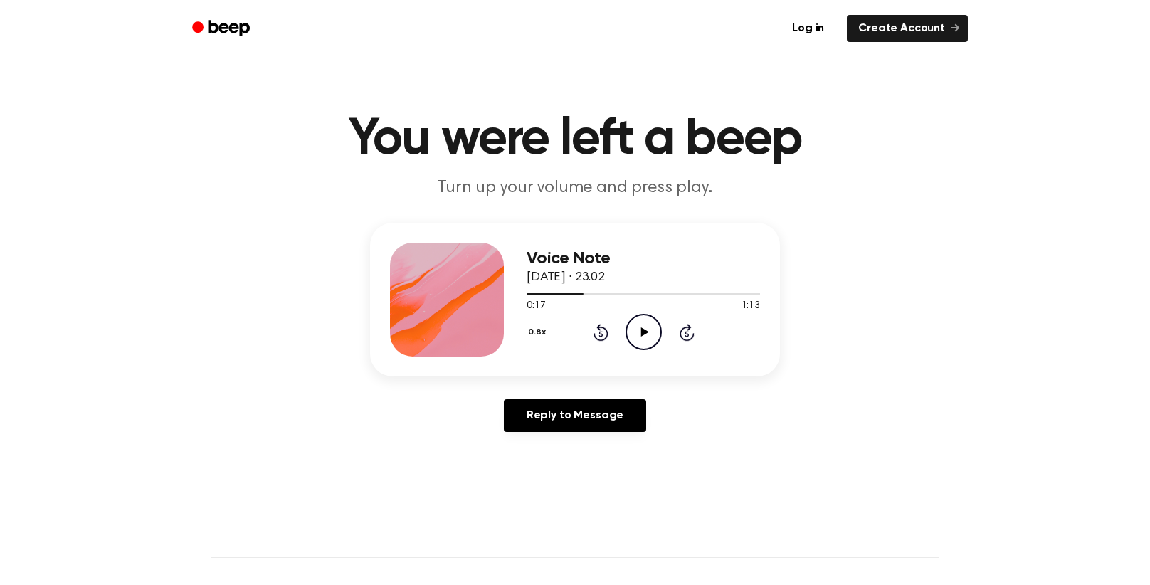
click at [601, 327] on icon at bounding box center [601, 332] width 15 height 17
click at [629, 322] on circle at bounding box center [643, 332] width 35 height 35
click at [641, 325] on icon "Pause Audio" at bounding box center [644, 332] width 36 height 36
click at [638, 337] on icon "Play Audio" at bounding box center [644, 332] width 36 height 36
click at [653, 332] on icon "Play Audio" at bounding box center [644, 332] width 36 height 36
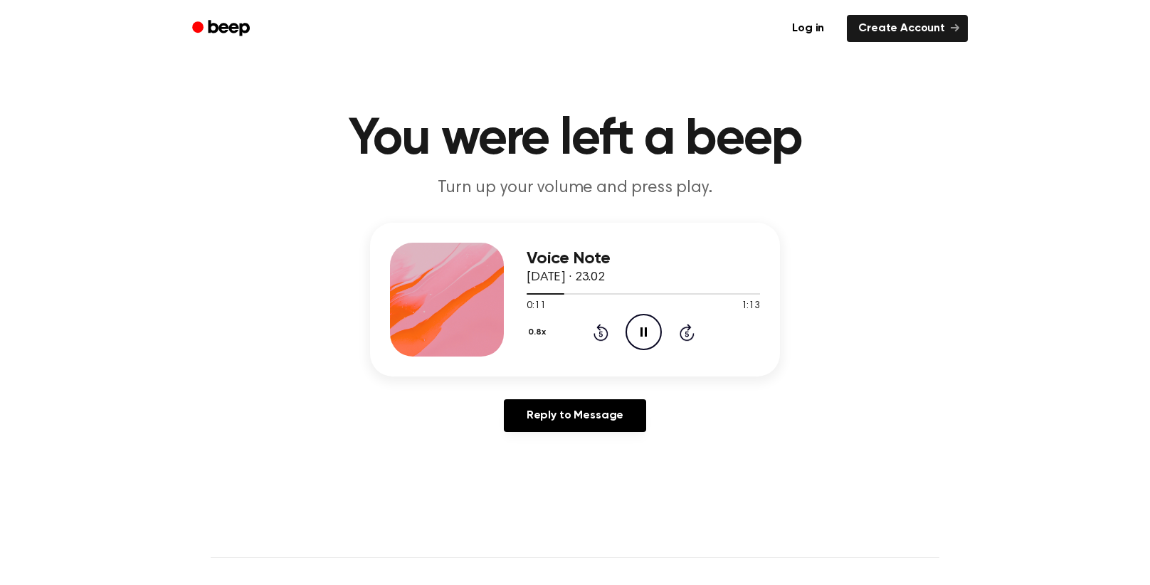
click at [633, 325] on icon "Pause Audio" at bounding box center [644, 332] width 36 height 36
click at [589, 330] on div "0.8x Rewind 5 seconds Play Audio Skip 5 seconds" at bounding box center [643, 332] width 233 height 36
click at [599, 332] on icon "Rewind 5 seconds" at bounding box center [601, 332] width 16 height 19
click at [598, 332] on icon "Rewind 5 seconds" at bounding box center [601, 332] width 16 height 19
click at [601, 332] on icon "Rewind 5 seconds" at bounding box center [601, 332] width 16 height 19
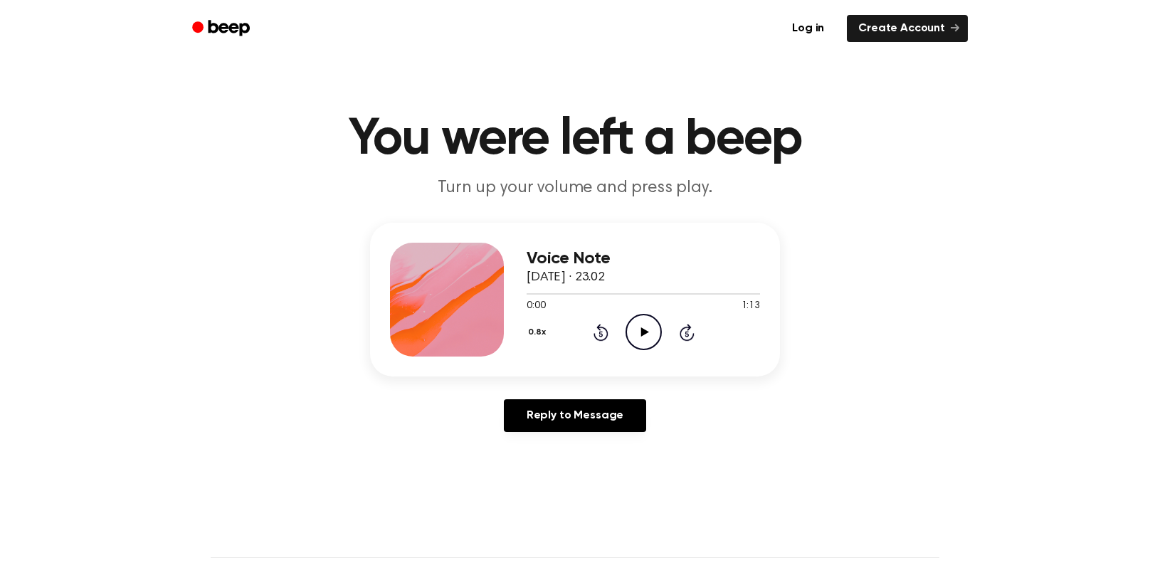
click at [638, 342] on icon "Play Audio" at bounding box center [644, 332] width 36 height 36
click at [646, 317] on icon "Pause Audio" at bounding box center [644, 332] width 36 height 36
